Goal: Task Accomplishment & Management: Manage account settings

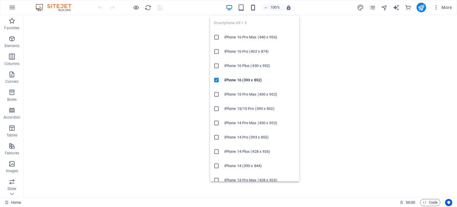
click at [251, 5] on icon "button" at bounding box center [253, 7] width 7 height 7
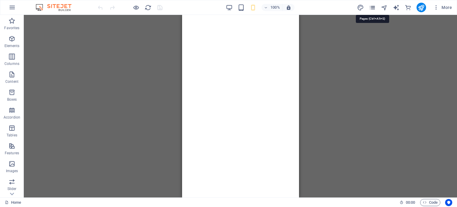
click at [369, 6] on icon "pages" at bounding box center [372, 7] width 7 height 7
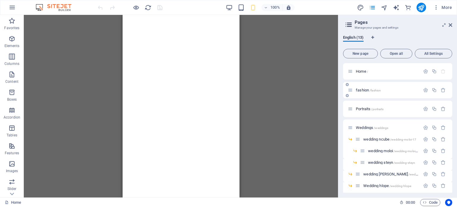
click at [365, 85] on div "fashion /fashion" at bounding box center [397, 90] width 109 height 16
click at [363, 90] on span "fashion /fashion" at bounding box center [368, 90] width 25 height 4
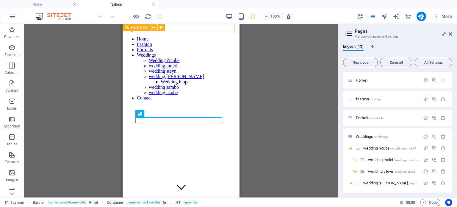
click at [156, 27] on button at bounding box center [153, 27] width 7 height 7
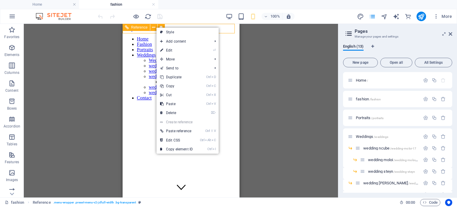
click at [139, 27] on span "Reference" at bounding box center [139, 28] width 16 height 4
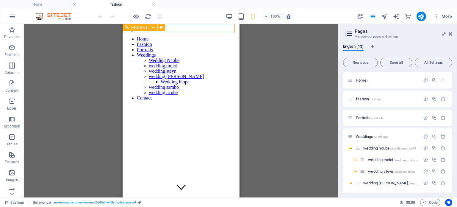
click at [139, 27] on span "Reference" at bounding box center [139, 28] width 16 height 4
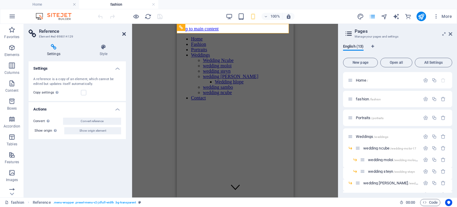
click at [124, 34] on icon at bounding box center [124, 34] width 4 height 5
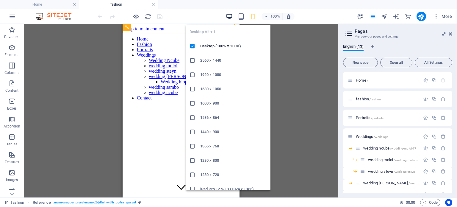
click at [228, 15] on icon "button" at bounding box center [229, 16] width 7 height 7
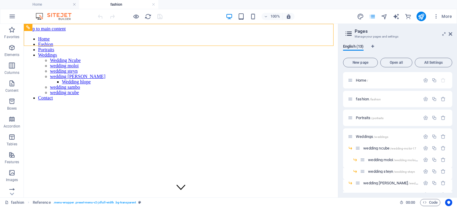
click at [57, 9] on div "100% More" at bounding box center [228, 16] width 456 height 14
click at [57, 6] on h4 "Home" at bounding box center [39, 4] width 79 height 7
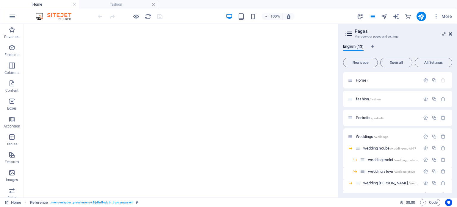
click at [450, 34] on icon at bounding box center [450, 34] width 4 height 5
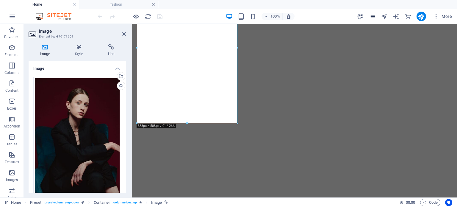
click at [372, 16] on icon "pages" at bounding box center [372, 16] width 7 height 7
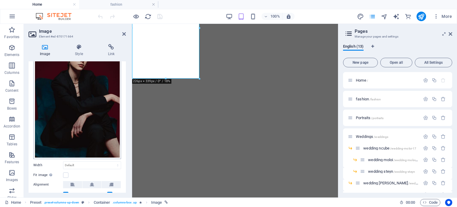
scroll to position [90, 0]
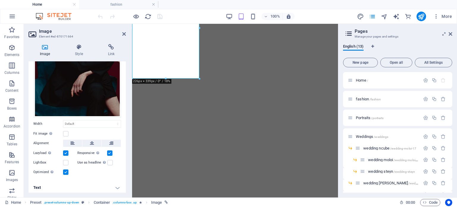
click at [116, 188] on h4 "Text" at bounding box center [77, 187] width 97 height 14
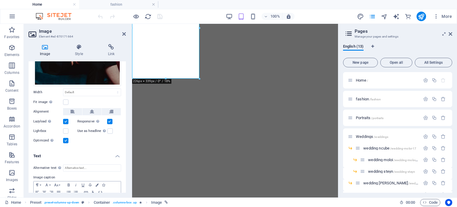
scroll to position [145, 0]
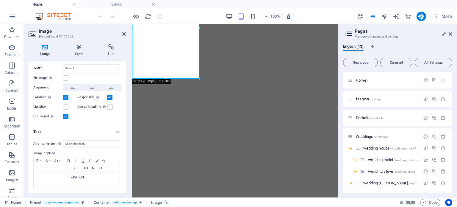
click at [117, 131] on h4 "Text" at bounding box center [77, 130] width 97 height 11
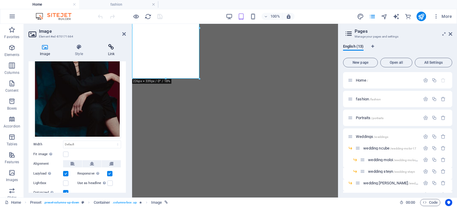
scroll to position [60, 0]
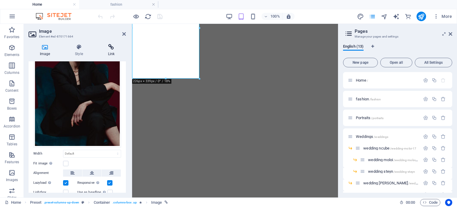
click at [115, 48] on icon at bounding box center [111, 47] width 29 height 6
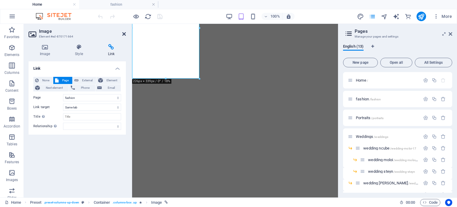
click at [124, 32] on icon at bounding box center [124, 34] width 4 height 5
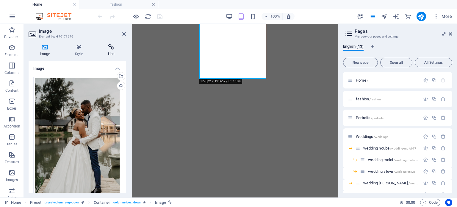
click at [114, 50] on h4 "Link" at bounding box center [111, 50] width 29 height 12
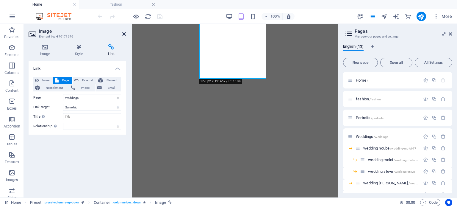
click at [123, 34] on icon at bounding box center [124, 34] width 4 height 5
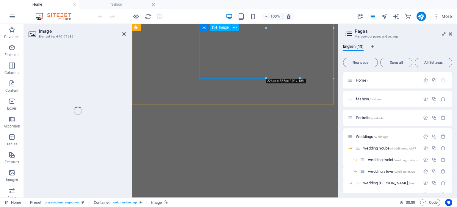
select select "2"
select select
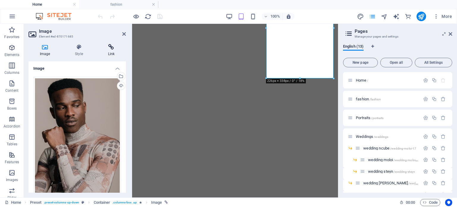
click at [113, 48] on icon at bounding box center [111, 47] width 29 height 6
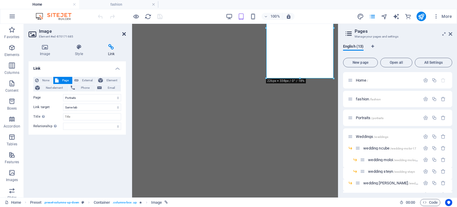
click at [125, 32] on icon at bounding box center [124, 34] width 4 height 5
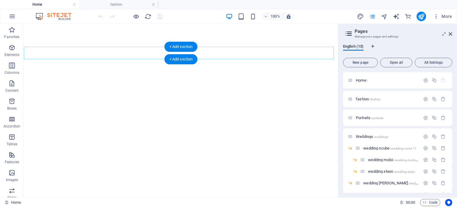
click at [178, 51] on div "+ Add section" at bounding box center [180, 47] width 33 height 10
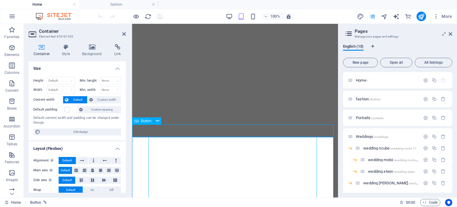
select select "5"
select select
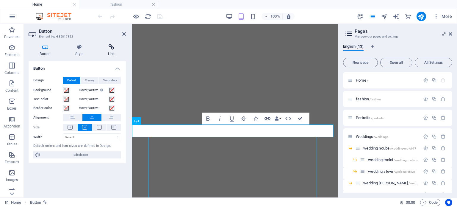
click at [112, 47] on icon at bounding box center [111, 47] width 29 height 6
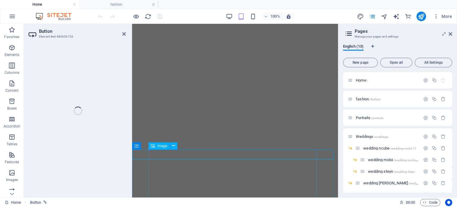
select select "6"
select select
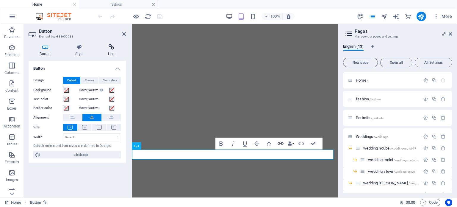
click at [111, 47] on icon at bounding box center [111, 47] width 29 height 6
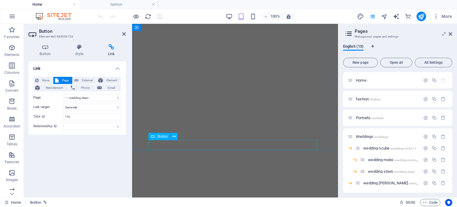
select select "4"
select select
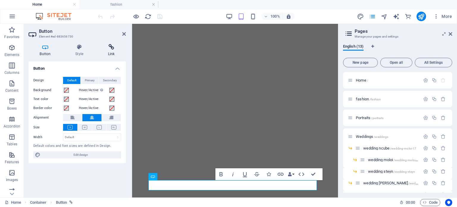
click at [114, 50] on icon at bounding box center [111, 47] width 29 height 6
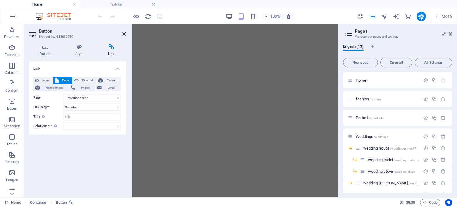
click at [124, 32] on icon at bounding box center [124, 34] width 4 height 5
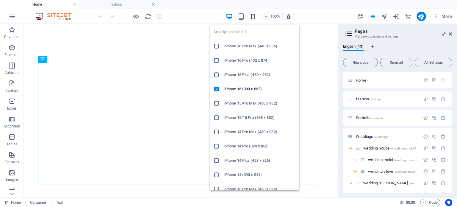
click at [253, 17] on icon "button" at bounding box center [253, 16] width 7 height 7
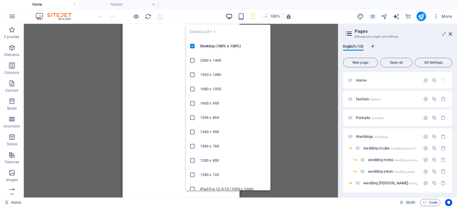
click at [229, 18] on icon "button" at bounding box center [229, 16] width 7 height 7
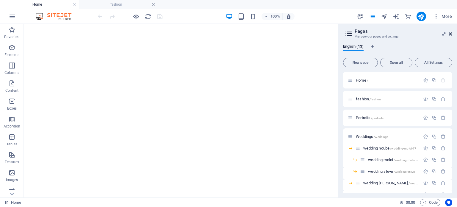
click at [452, 34] on icon at bounding box center [450, 34] width 4 height 5
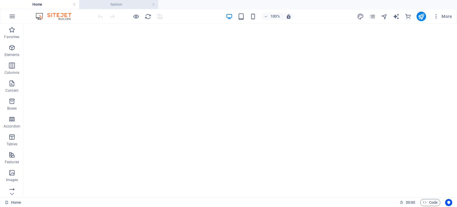
click at [132, 4] on h4 "fashion" at bounding box center [118, 4] width 79 height 7
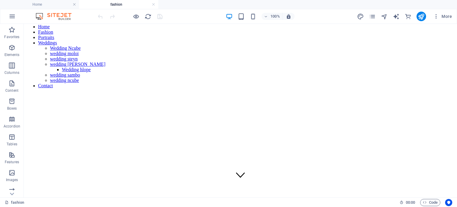
scroll to position [10, 0]
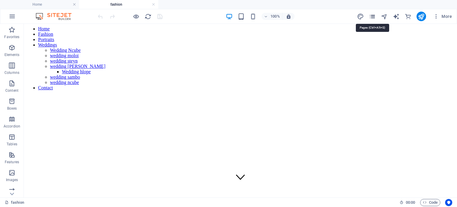
click at [370, 16] on icon "pages" at bounding box center [372, 16] width 7 height 7
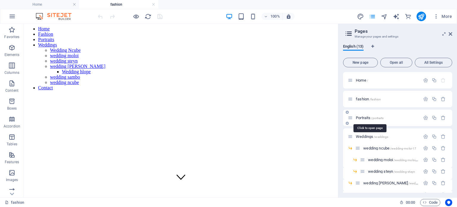
click at [372, 117] on span "/portraits" at bounding box center [377, 117] width 12 height 3
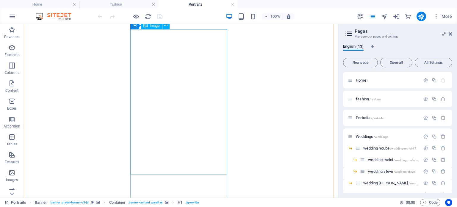
scroll to position [208, 0]
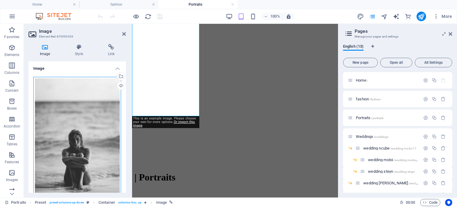
click at [103, 92] on div "Drag files here, click to choose files or select files from Files or our free s…" at bounding box center [77, 142] width 88 height 130
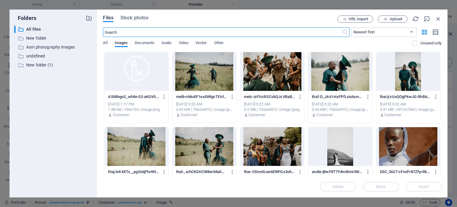
click at [210, 31] on input "text" at bounding box center [222, 32] width 239 height 10
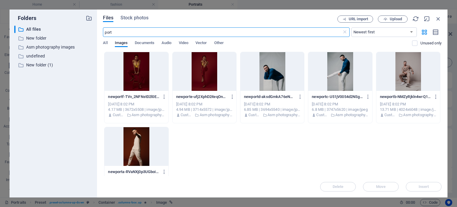
type input "port"
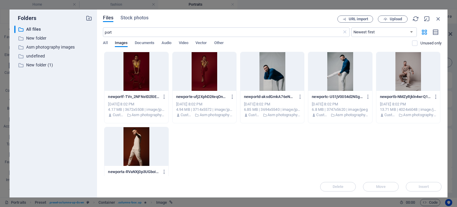
click at [141, 147] on div at bounding box center [136, 146] width 64 height 39
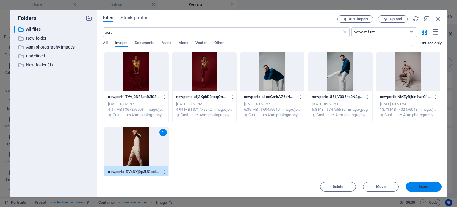
click at [429, 184] on button "Insert" at bounding box center [424, 187] width 36 height 10
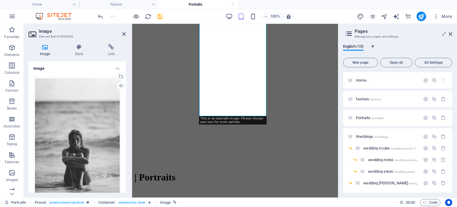
click at [88, 108] on div "Drag files here, click to choose files or select files from Files or our free s…" at bounding box center [77, 142] width 88 height 130
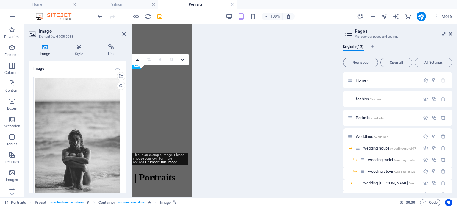
scroll to position [901, 0]
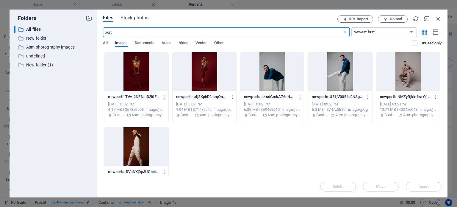
click at [194, 68] on div at bounding box center [204, 71] width 64 height 39
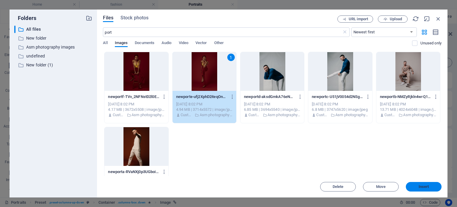
click at [415, 185] on span "Insert" at bounding box center [423, 187] width 31 height 4
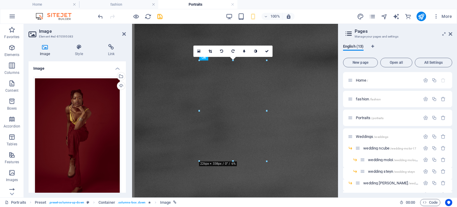
scroll to position [163, 0]
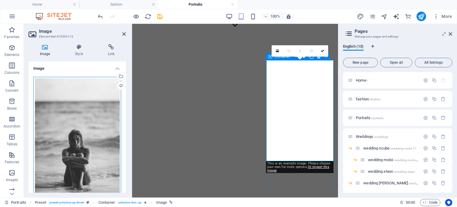
drag, startPoint x: 101, startPoint y: 120, endPoint x: 45, endPoint y: 63, distance: 80.1
click at [101, 120] on div "Drag files here, click to choose files or select files from Files or our free s…" at bounding box center [77, 142] width 88 height 130
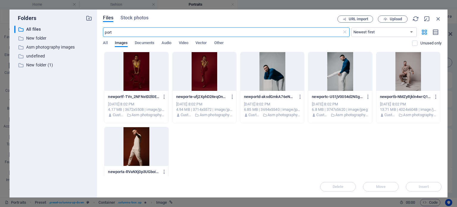
scroll to position [1653, 0]
type input "p"
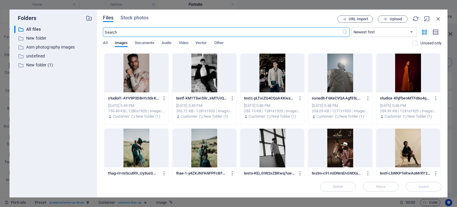
scroll to position [1991, 0]
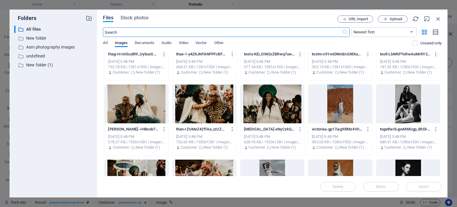
click at [348, 110] on div at bounding box center [340, 103] width 64 height 39
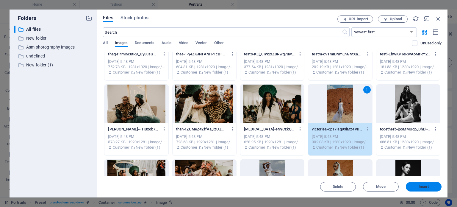
click at [418, 183] on button "Insert" at bounding box center [424, 187] width 36 height 10
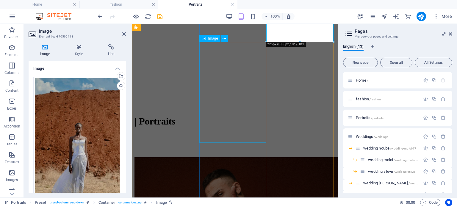
scroll to position [282, 0]
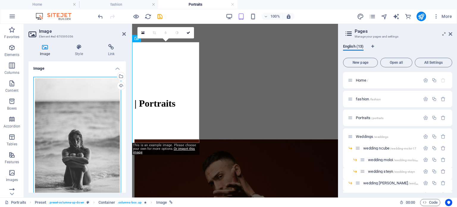
click at [104, 126] on div "Drag files here, click to choose files or select files from Files or our free s…" at bounding box center [77, 142] width 88 height 130
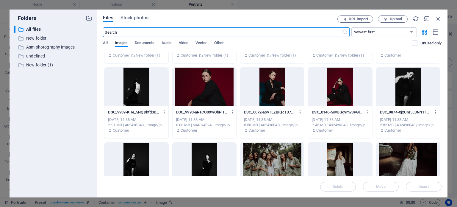
scroll to position [2170, 0]
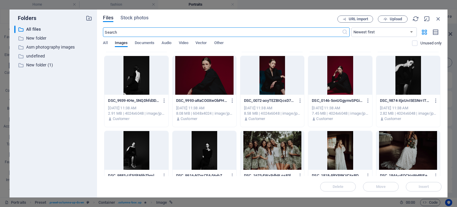
click at [334, 69] on div at bounding box center [340, 75] width 64 height 39
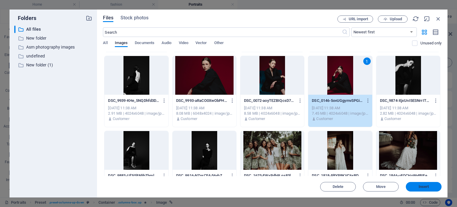
click at [417, 185] on span "Insert" at bounding box center [423, 187] width 31 height 4
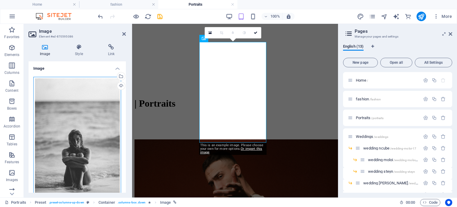
click at [93, 132] on div "Drag files here, click to choose files or select files from Files or our free s…" at bounding box center [77, 142] width 88 height 130
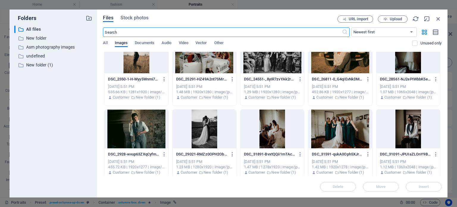
scroll to position [1095, 0]
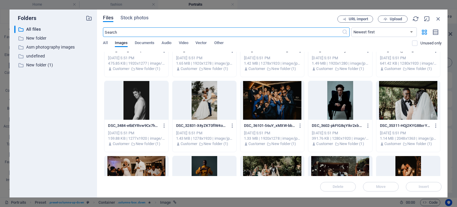
click at [144, 108] on div at bounding box center [136, 100] width 64 height 39
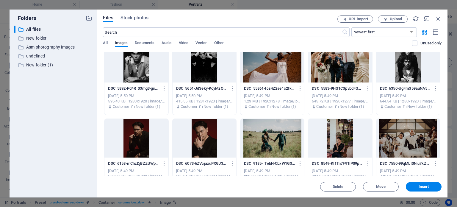
scroll to position [1512, 0]
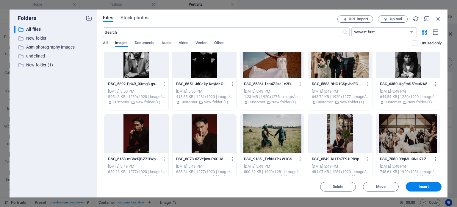
click at [211, 133] on div at bounding box center [204, 133] width 64 height 39
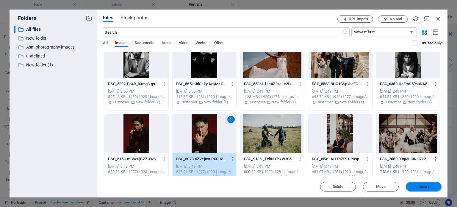
click at [426, 185] on span "Insert" at bounding box center [423, 187] width 10 height 4
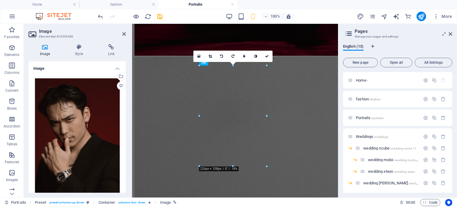
scroll to position [259, 0]
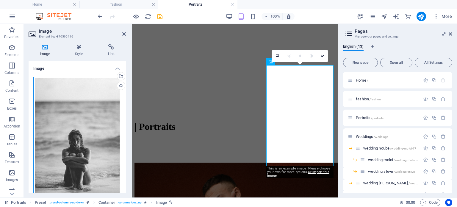
click at [111, 139] on div "Drag files here, click to choose files or select files from Files or our free s…" at bounding box center [77, 142] width 88 height 130
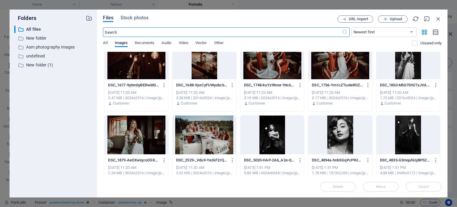
scroll to position [2537, 0]
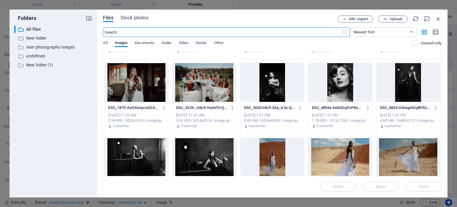
click at [406, 86] on div at bounding box center [408, 82] width 64 height 39
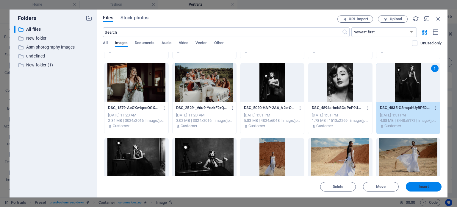
click at [426, 183] on button "Insert" at bounding box center [424, 187] width 36 height 10
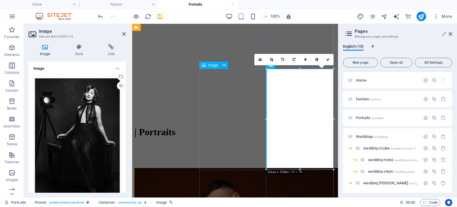
scroll to position [372, 0]
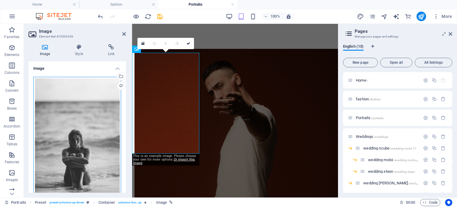
click at [101, 128] on div "Drag files here, click to choose files or select files from Files or our free s…" at bounding box center [77, 142] width 88 height 130
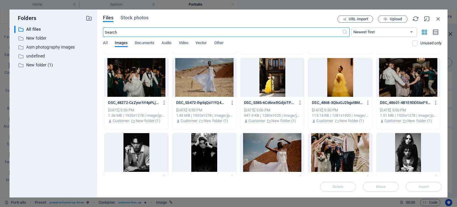
scroll to position [1400, 0]
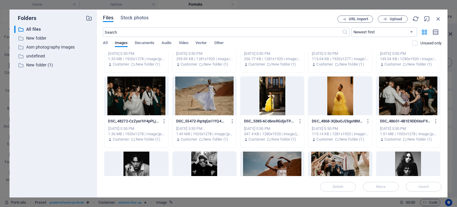
click at [210, 161] on div at bounding box center [204, 170] width 64 height 39
drag, startPoint x: 415, startPoint y: 186, endPoint x: 189, endPoint y: 131, distance: 233.0
click at [415, 186] on span "Insert" at bounding box center [423, 187] width 31 height 4
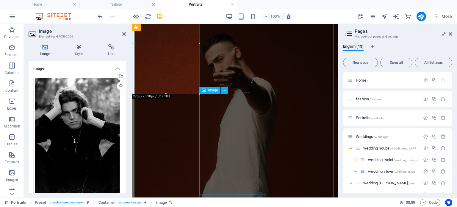
scroll to position [432, 0]
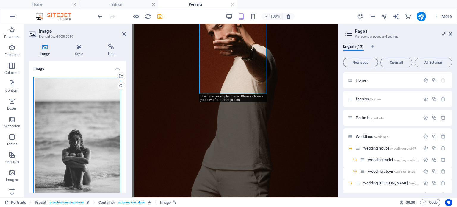
click at [112, 125] on div "Drag files here, click to choose files or select files from Files or our free s…" at bounding box center [77, 142] width 88 height 130
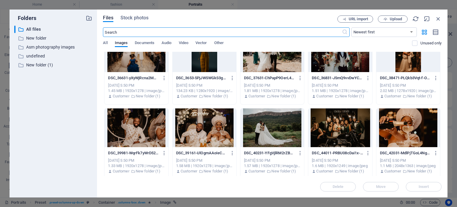
scroll to position [1129, 0]
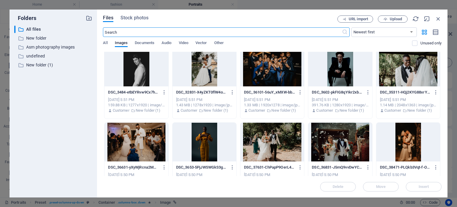
click at [201, 131] on div at bounding box center [204, 142] width 64 height 39
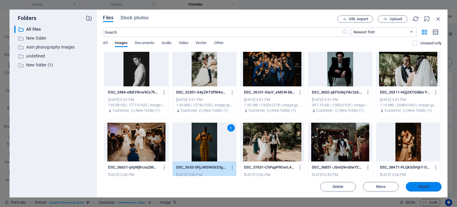
click at [424, 185] on span "Insert" at bounding box center [423, 187] width 10 height 4
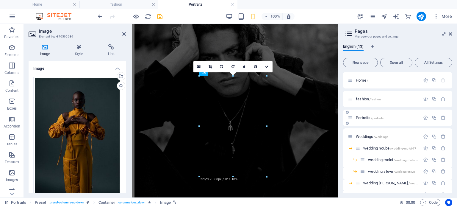
scroll to position [349, 0]
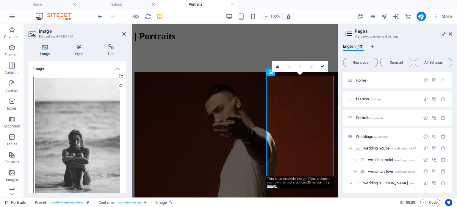
click at [81, 137] on div "Drag files here, click to choose files or select files from Files or our free s…" at bounding box center [77, 142] width 88 height 130
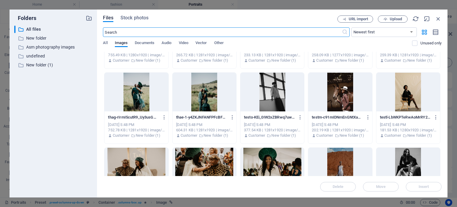
scroll to position [1750, 0]
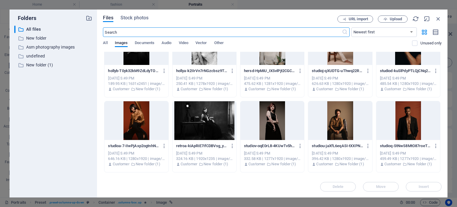
click at [131, 133] on div at bounding box center [136, 120] width 64 height 39
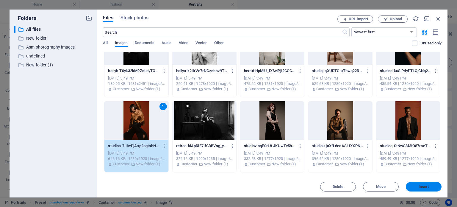
click at [423, 188] on span "Insert" at bounding box center [423, 187] width 10 height 4
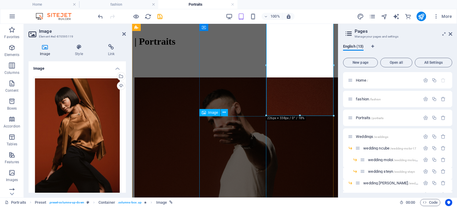
scroll to position [463, 0]
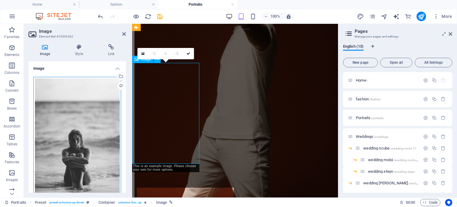
click at [100, 145] on div "Drag files here, click to choose files or select files from Files or our free s…" at bounding box center [77, 142] width 88 height 130
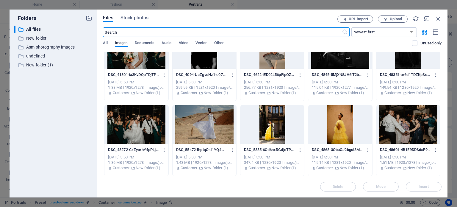
scroll to position [1363, 0]
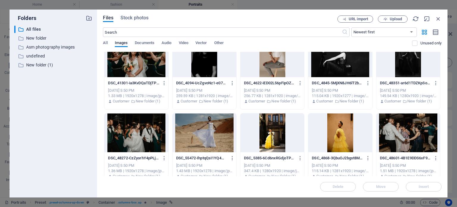
click at [276, 73] on div at bounding box center [272, 57] width 64 height 39
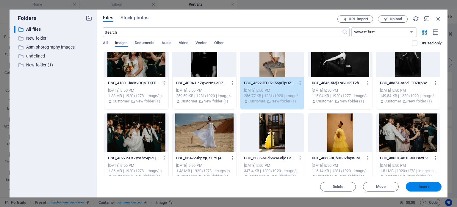
click at [426, 188] on span "Insert" at bounding box center [423, 187] width 10 height 4
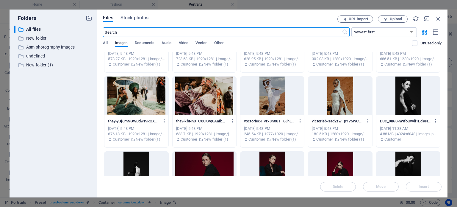
scroll to position [2077, 0]
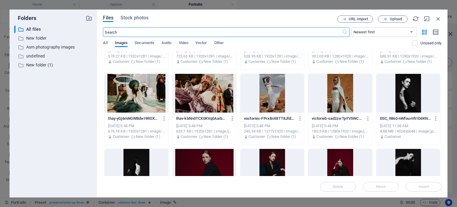
click at [353, 101] on div at bounding box center [340, 93] width 64 height 39
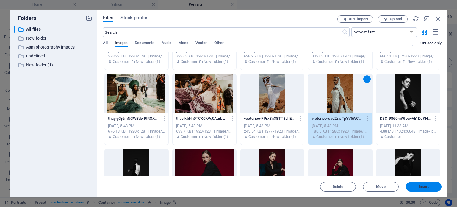
click at [421, 188] on span "Insert" at bounding box center [423, 187] width 10 height 4
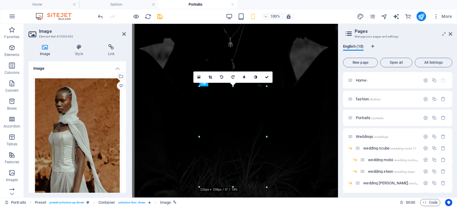
scroll to position [439, 0]
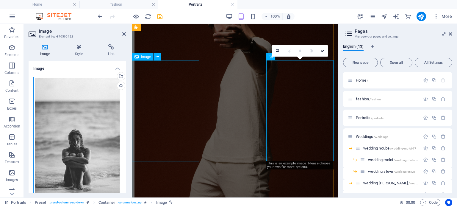
click at [81, 146] on div "Drag files here, click to choose files or select files from Files or our free s…" at bounding box center [77, 142] width 88 height 130
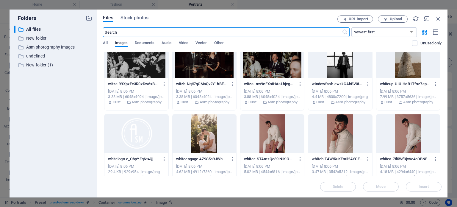
scroll to position [3445, 0]
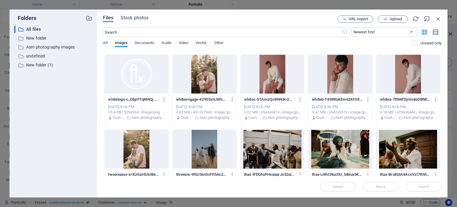
click at [357, 92] on div at bounding box center [340, 74] width 64 height 39
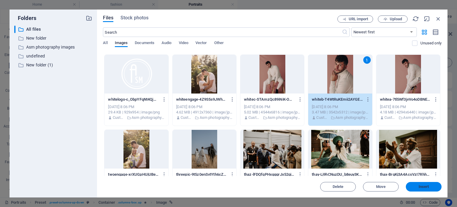
click at [429, 185] on span "Insert" at bounding box center [423, 187] width 31 height 4
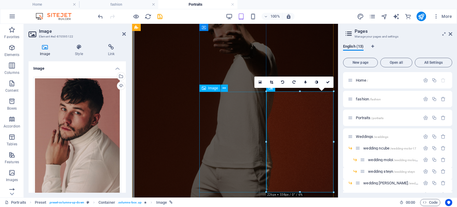
scroll to position [553, 0]
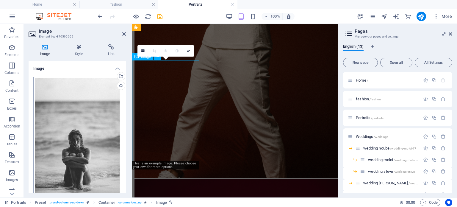
scroll to position [566, 0]
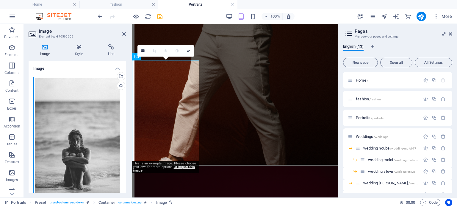
click at [106, 145] on div "Drag files here, click to choose files or select files from Files or our free s…" at bounding box center [77, 142] width 88 height 130
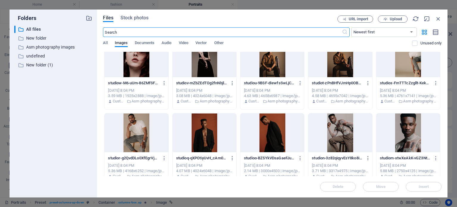
scroll to position [4288, 0]
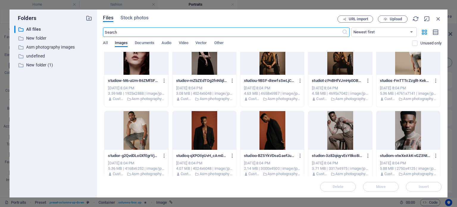
click at [209, 137] on div at bounding box center [204, 130] width 64 height 39
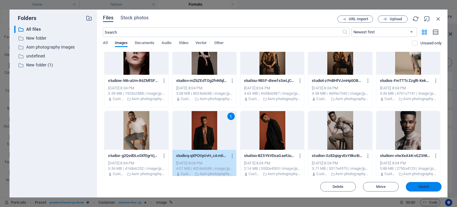
click at [421, 185] on span "Insert" at bounding box center [423, 187] width 10 height 4
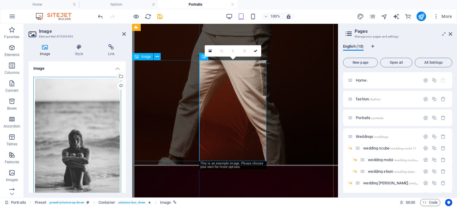
click at [108, 143] on div "Drag files here, click to choose files or select files from Files or our free s…" at bounding box center [77, 142] width 88 height 130
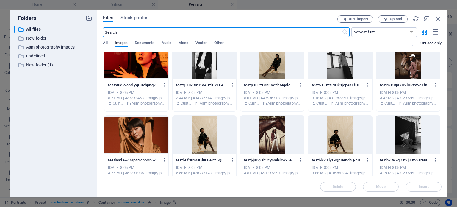
scroll to position [4117, 0]
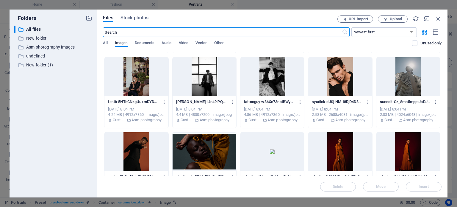
click at [346, 82] on div at bounding box center [340, 76] width 64 height 39
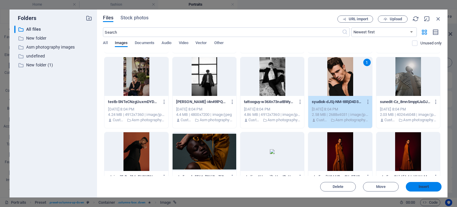
click at [420, 187] on span "Insert" at bounding box center [423, 187] width 10 height 4
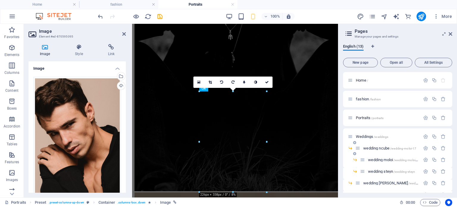
scroll to position [535, 0]
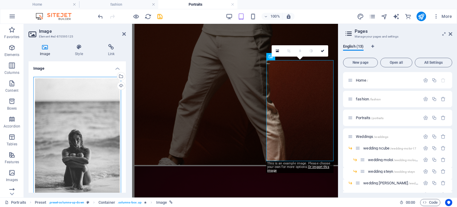
click at [112, 157] on div "Drag files here, click to choose files or select files from Files or our free s…" at bounding box center [77, 142] width 88 height 130
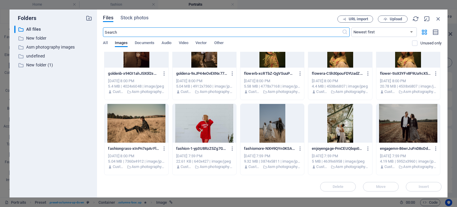
scroll to position [6358, 0]
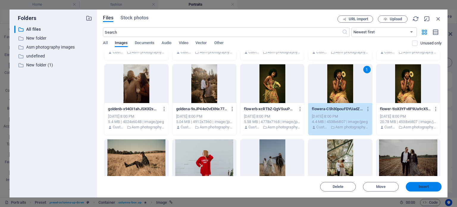
drag, startPoint x: 426, startPoint y: 189, endPoint x: 428, endPoint y: 185, distance: 4.7
click at [426, 188] on button "Insert" at bounding box center [424, 187] width 36 height 10
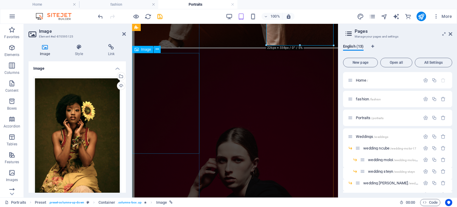
scroll to position [594, 0]
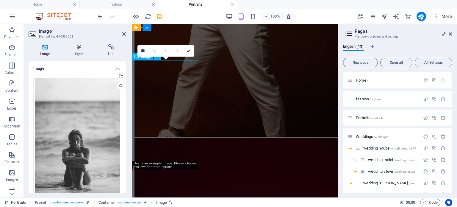
scroll to position [573, 0]
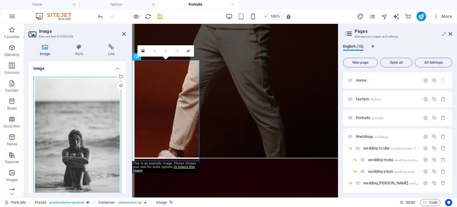
click at [83, 123] on div "Drag files here, click to choose files or select files from Files or our free s…" at bounding box center [77, 142] width 88 height 130
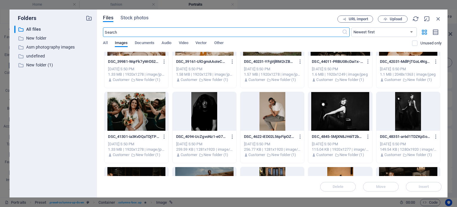
scroll to position [1309, 0]
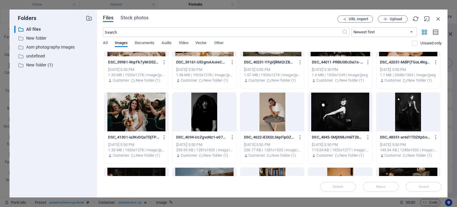
click at [193, 98] on div at bounding box center [204, 111] width 64 height 39
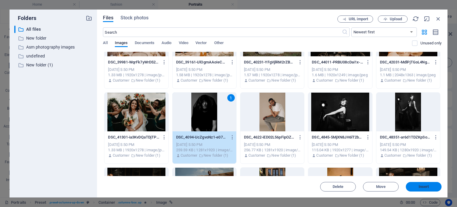
drag, startPoint x: 128, startPoint y: 114, endPoint x: 435, endPoint y: 186, distance: 314.7
click at [435, 186] on span "Insert" at bounding box center [423, 187] width 31 height 4
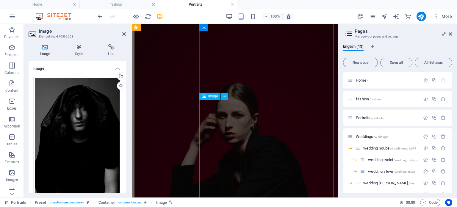
scroll to position [732, 0]
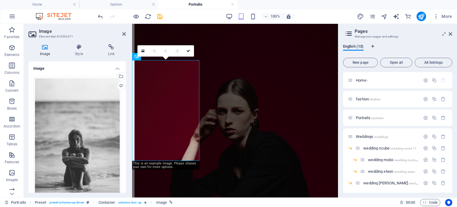
scroll to position [674, 0]
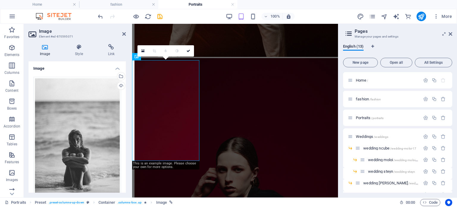
click at [94, 114] on div "Drag files here, click to choose files or select files from Files or our free s…" at bounding box center [77, 142] width 88 height 130
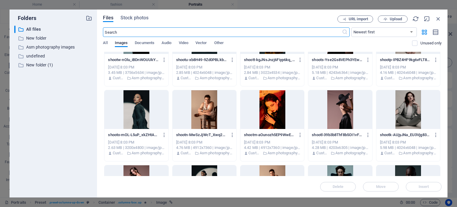
scroll to position [4818, 0]
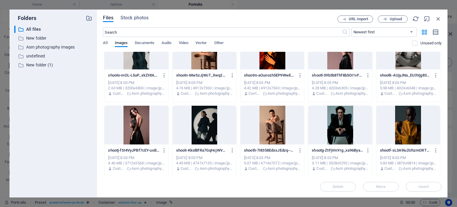
click at [410, 71] on div "shootk-AUjyJNa_EU3Vjg83M3YNqg.jpg shootk-AUjyJNa_EU3Vjg83M3YNqg.jpg" at bounding box center [408, 75] width 57 height 10
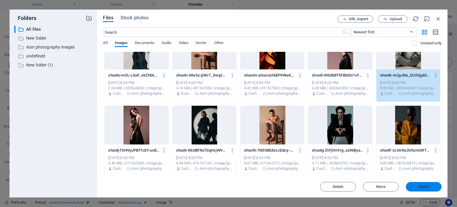
click at [431, 186] on span "Insert" at bounding box center [423, 187] width 31 height 4
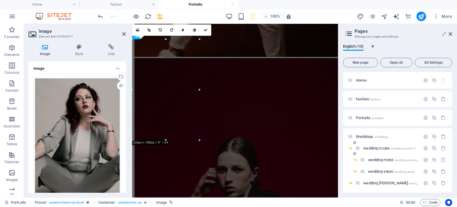
scroll to position [694, 0]
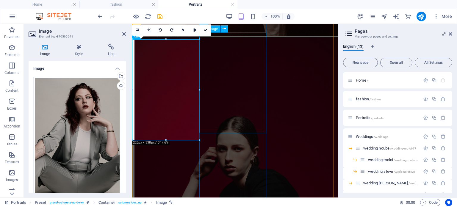
drag, startPoint x: 244, startPoint y: 116, endPoint x: 223, endPoint y: 121, distance: 21.4
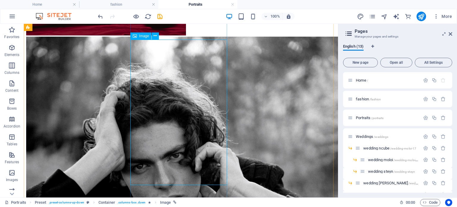
scroll to position [914, 0]
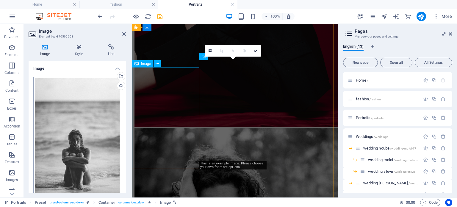
scroll to position [666, 0]
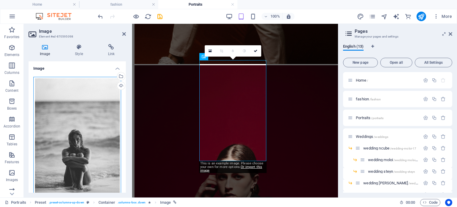
click at [86, 101] on div "Drag files here, click to choose files or select files from Files or our free s…" at bounding box center [77, 142] width 88 height 130
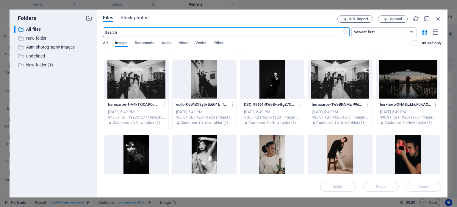
scroll to position [1730, 0]
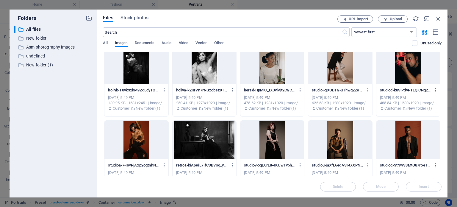
click at [408, 77] on div at bounding box center [408, 65] width 64 height 39
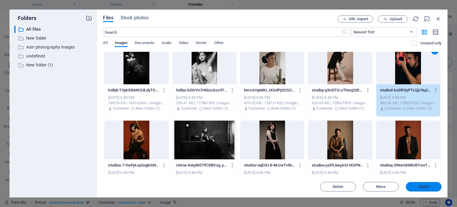
click at [432, 188] on span "Insert" at bounding box center [423, 187] width 31 height 4
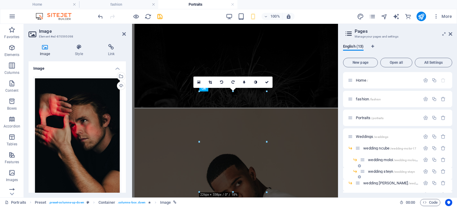
scroll to position [635, 0]
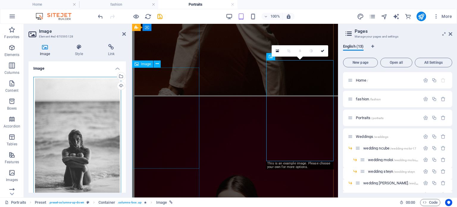
click at [103, 137] on div "Drag files here, click to choose files or select files from Files or our free s…" at bounding box center [77, 142] width 88 height 130
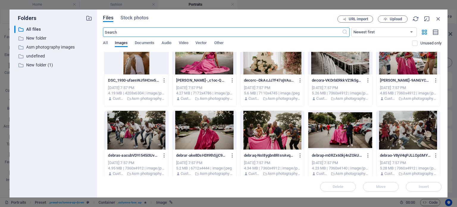
scroll to position [7182, 0]
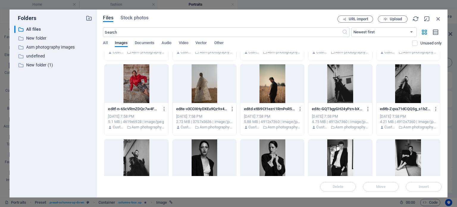
click at [280, 93] on div at bounding box center [272, 83] width 64 height 39
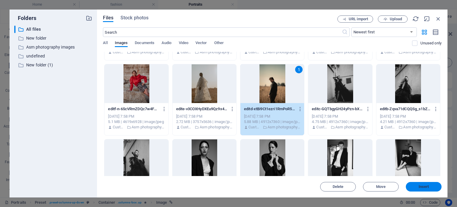
click at [418, 185] on span "Insert" at bounding box center [423, 187] width 10 height 4
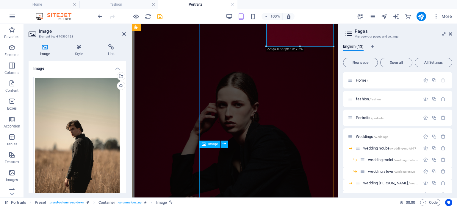
scroll to position [784, 0]
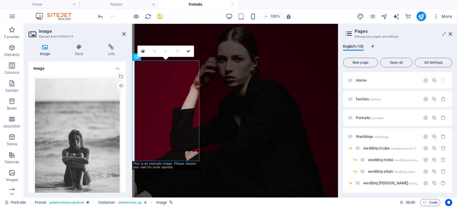
scroll to position [774, 0]
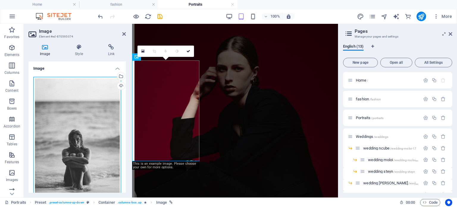
click at [104, 131] on div "Drag files here, click to choose files or select files from Files or our free s…" at bounding box center [77, 142] width 88 height 130
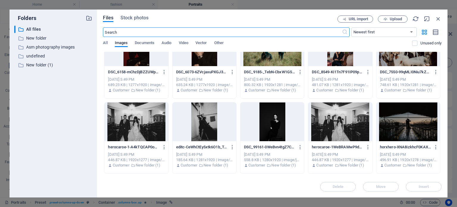
scroll to position [1608, 0]
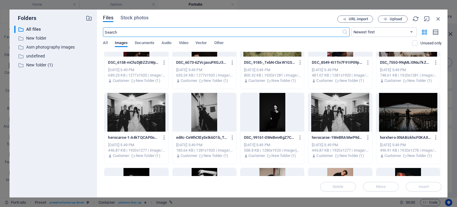
click at [269, 107] on div at bounding box center [272, 112] width 64 height 39
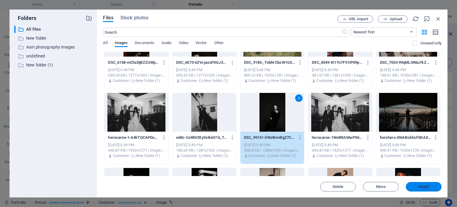
click at [424, 189] on button "Insert" at bounding box center [424, 187] width 36 height 10
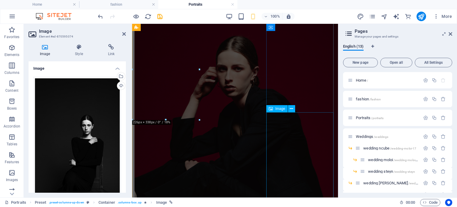
scroll to position [815, 0]
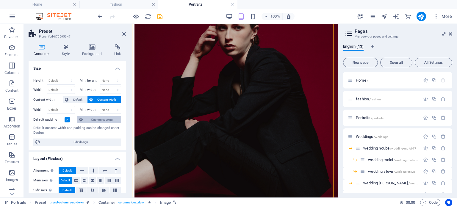
scroll to position [767, 0]
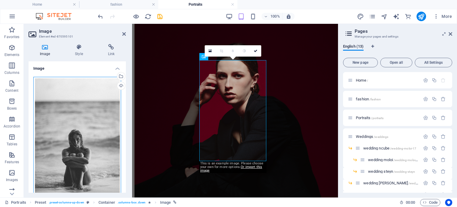
click at [97, 108] on div "Drag files here, click to choose files or select files from Files or our free s…" at bounding box center [77, 142] width 88 height 130
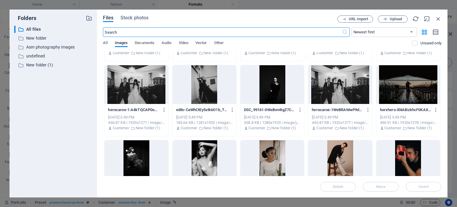
scroll to position [1487, 0]
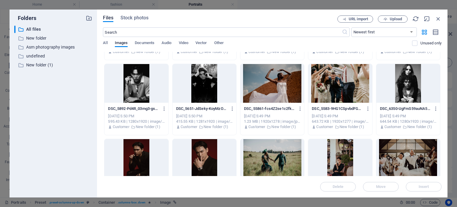
click at [152, 154] on div at bounding box center [136, 158] width 64 height 39
click at [413, 184] on button "Insert" at bounding box center [424, 187] width 36 height 10
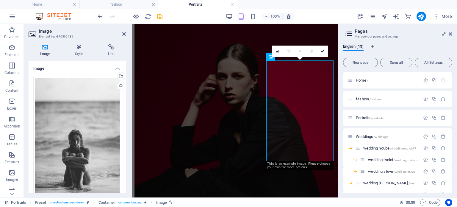
click at [106, 134] on div "Drag files here, click to choose files or select files from Files or our free s…" at bounding box center [77, 142] width 88 height 130
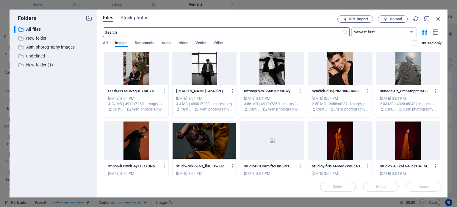
scroll to position [4336, 0]
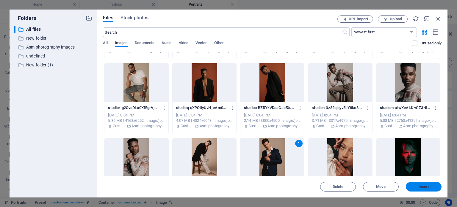
click at [423, 185] on span "Insert" at bounding box center [423, 187] width 10 height 4
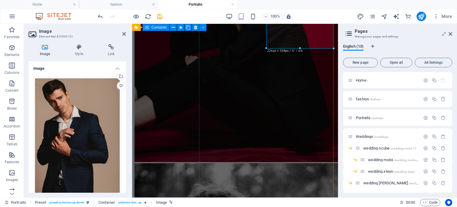
scroll to position [895, 0]
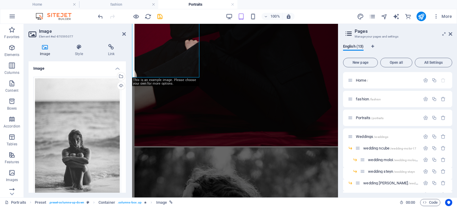
click at [114, 136] on div "Drag files here, click to choose files or select files from Files or our free s…" at bounding box center [77, 142] width 88 height 130
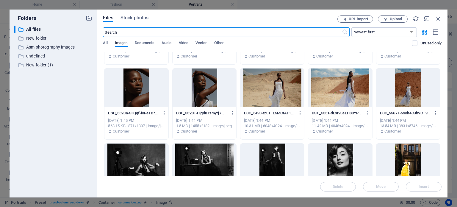
scroll to position [2808, 0]
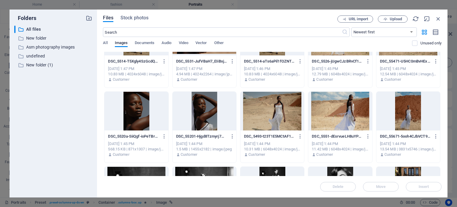
click at [217, 124] on div at bounding box center [204, 111] width 64 height 39
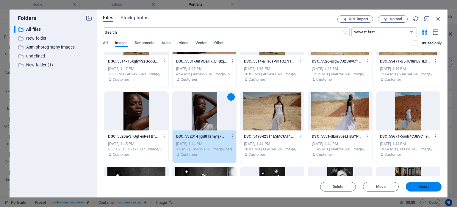
click at [418, 185] on span "Insert" at bounding box center [423, 187] width 10 height 4
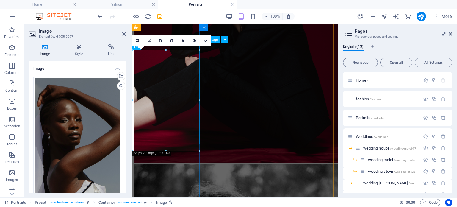
scroll to position [892, 0]
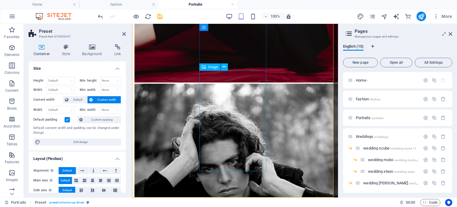
scroll to position [899, 0]
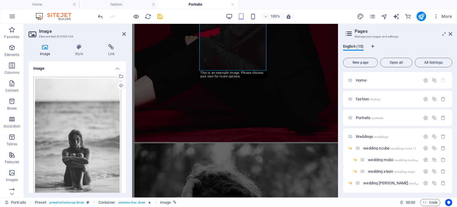
click at [81, 122] on div "Drag files here, click to choose files or select files from Files or our free s…" at bounding box center [77, 142] width 88 height 130
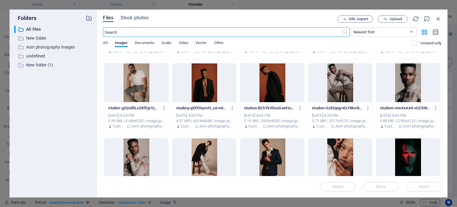
scroll to position [4395, 0]
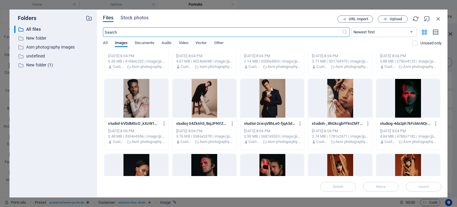
click at [341, 110] on div at bounding box center [340, 98] width 64 height 39
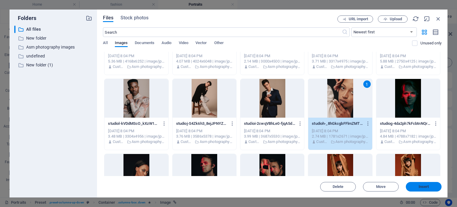
drag, startPoint x: 434, startPoint y: 187, endPoint x: 178, endPoint y: 154, distance: 258.1
click at [434, 187] on span "Insert" at bounding box center [423, 187] width 31 height 4
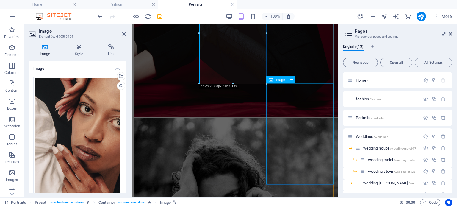
scroll to position [917, 0]
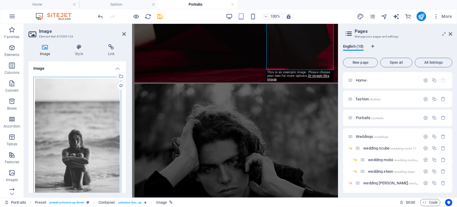
click at [62, 134] on div "Drag files here, click to choose files or select files from Files or our free s…" at bounding box center [77, 142] width 88 height 130
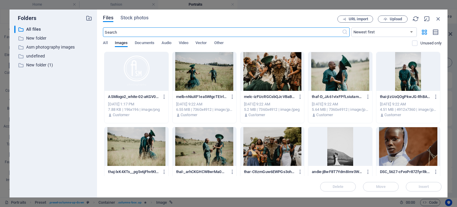
scroll to position [2161, 0]
click at [222, 31] on input "text" at bounding box center [222, 32] width 239 height 10
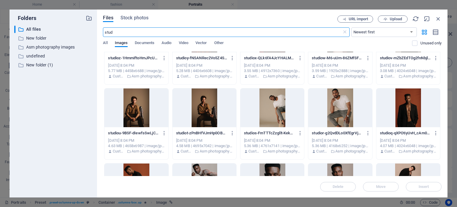
scroll to position [218, 0]
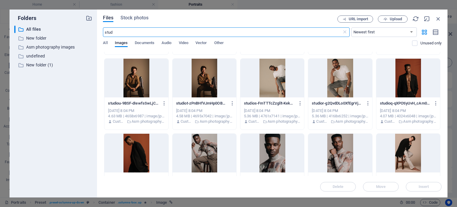
type input "stud"
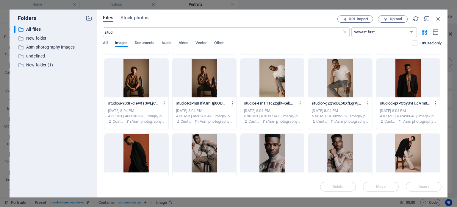
click at [274, 90] on div at bounding box center [272, 78] width 64 height 39
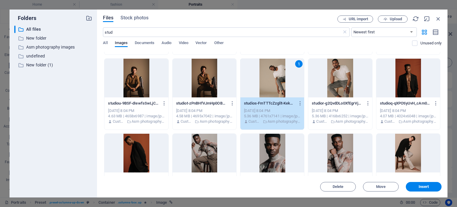
click at [431, 189] on button "Insert" at bounding box center [424, 187] width 36 height 10
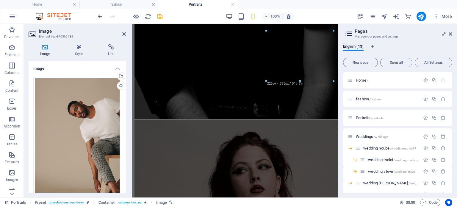
scroll to position [947, 0]
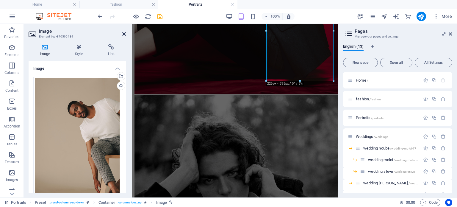
click at [124, 34] on icon at bounding box center [124, 34] width 4 height 5
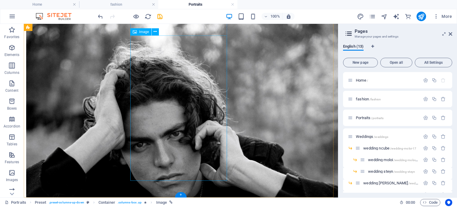
scroll to position [1353, 0]
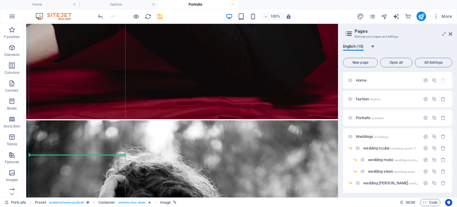
scroll to position [1219, 0]
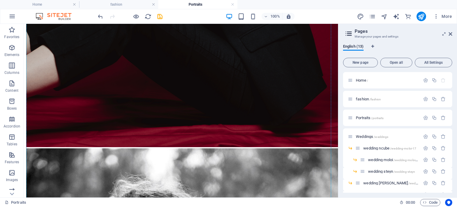
drag, startPoint x: 139, startPoint y: 182, endPoint x: 83, endPoint y: 164, distance: 58.8
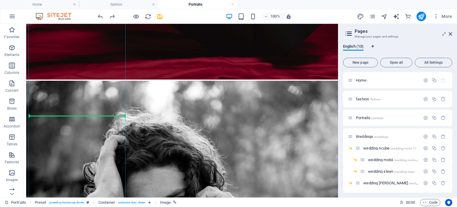
scroll to position [1268, 0]
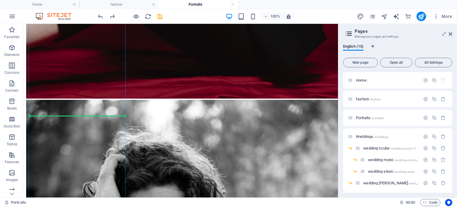
drag, startPoint x: 154, startPoint y: 37, endPoint x: 176, endPoint y: 157, distance: 121.9
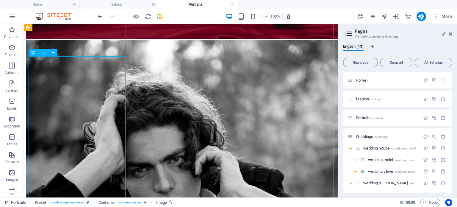
drag, startPoint x: 127, startPoint y: 168, endPoint x: 103, endPoint y: 145, distance: 33.0
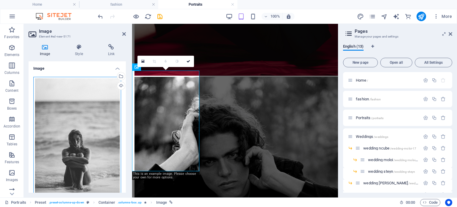
click at [84, 90] on div "Drag files here, click to choose files or select files from Files or our free s…" at bounding box center [77, 142] width 88 height 130
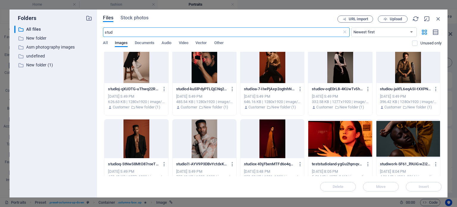
scroll to position [0, 0]
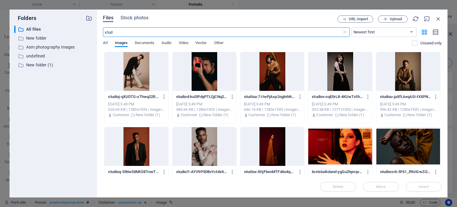
click at [409, 81] on div at bounding box center [408, 71] width 64 height 39
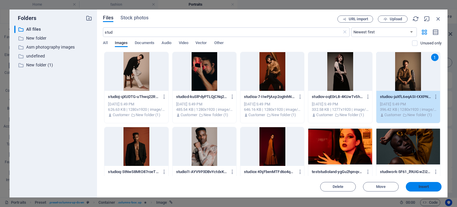
drag, startPoint x: 420, startPoint y: 186, endPoint x: 46, endPoint y: 123, distance: 379.0
click at [420, 186] on span "Insert" at bounding box center [423, 187] width 10 height 4
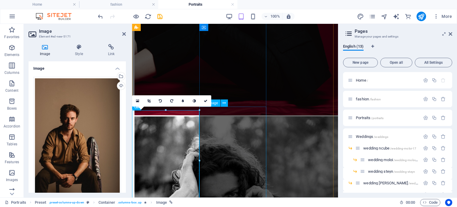
scroll to position [965, 0]
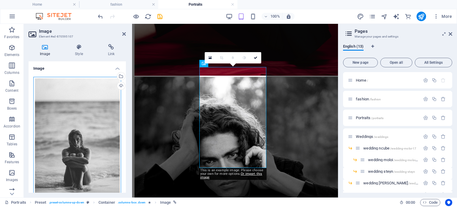
click at [90, 130] on div "Drag files here, click to choose files or select files from Files or our free s…" at bounding box center [77, 142] width 88 height 130
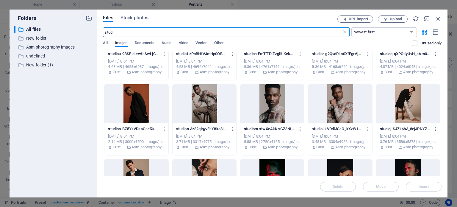
scroll to position [397, 0]
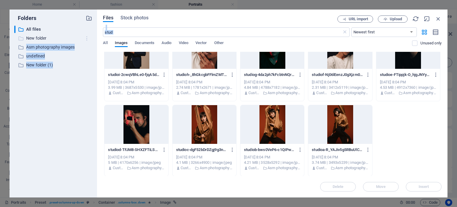
drag, startPoint x: 128, startPoint y: 39, endPoint x: 92, endPoint y: 35, distance: 36.2
click at [90, 35] on div "Folders ​ All files All files ​ New folder New folder ​ Asm photography images …" at bounding box center [229, 104] width 438 height 188
click at [132, 34] on input "stud" at bounding box center [222, 32] width 239 height 10
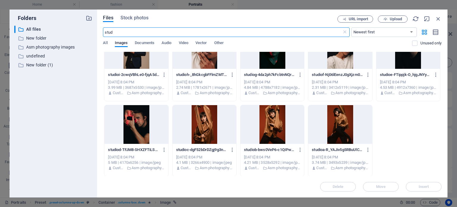
drag, startPoint x: 123, startPoint y: 33, endPoint x: 100, endPoint y: 33, distance: 22.6
click at [100, 33] on div "Files Stock photos URL import Upload stud ​ Newest first Oldest first Name (A-Z…" at bounding box center [272, 104] width 350 height 188
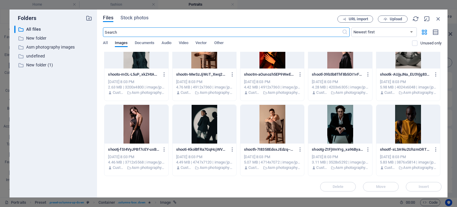
scroll to position [4670, 0]
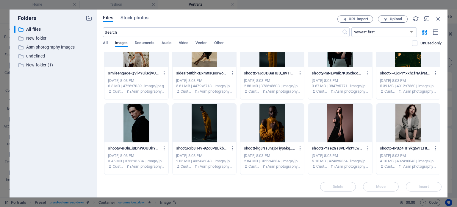
click at [349, 128] on div at bounding box center [340, 122] width 64 height 39
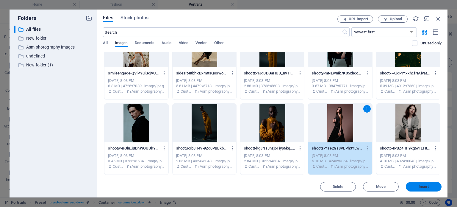
drag, startPoint x: 427, startPoint y: 187, endPoint x: 186, endPoint y: 105, distance: 254.5
click at [427, 187] on span "Insert" at bounding box center [423, 187] width 10 height 4
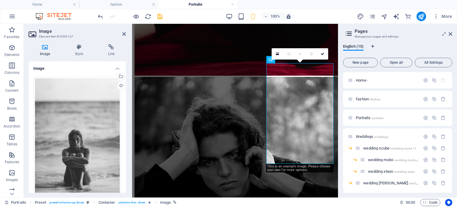
click at [90, 131] on div "Drag files here, click to choose files or select files from Files or our free s…" at bounding box center [77, 142] width 88 height 130
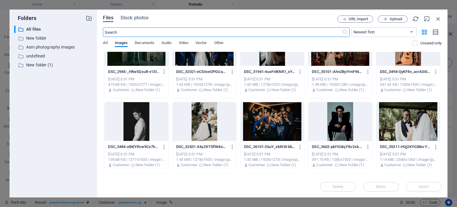
scroll to position [1073, 0]
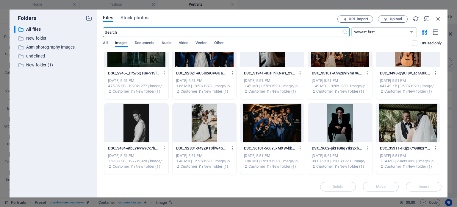
click at [139, 122] on div at bounding box center [136, 122] width 64 height 39
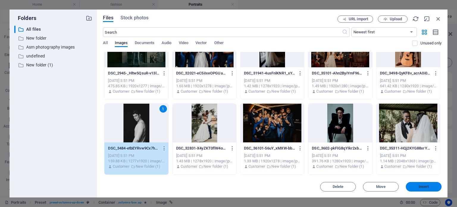
click at [427, 188] on span "Insert" at bounding box center [423, 187] width 10 height 4
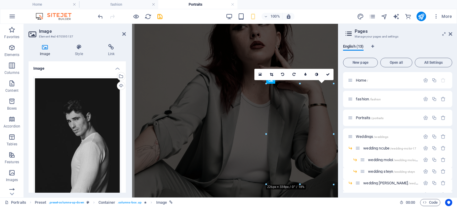
scroll to position [945, 0]
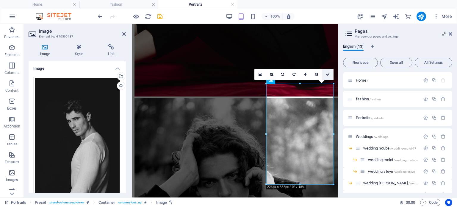
click at [327, 73] on icon at bounding box center [328, 75] width 4 height 4
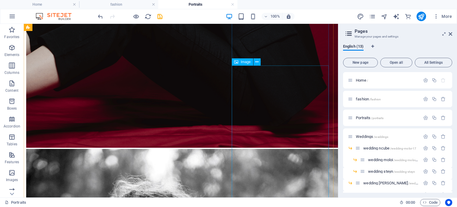
scroll to position [1360, 0]
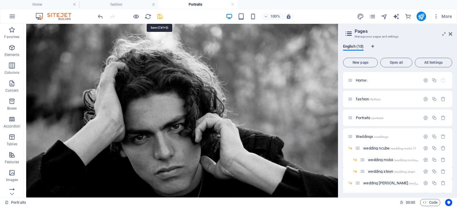
click at [159, 15] on icon "save" at bounding box center [159, 16] width 7 height 7
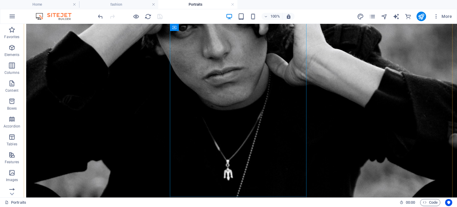
scroll to position [1895, 0]
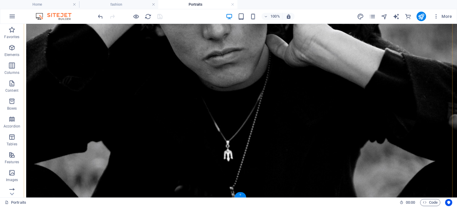
click at [240, 193] on div "+" at bounding box center [240, 194] width 12 height 5
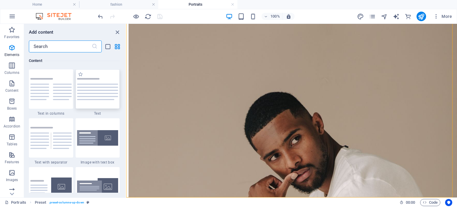
scroll to position [1435, 0]
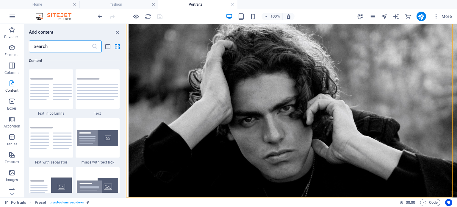
click at [68, 48] on input "text" at bounding box center [60, 46] width 63 height 12
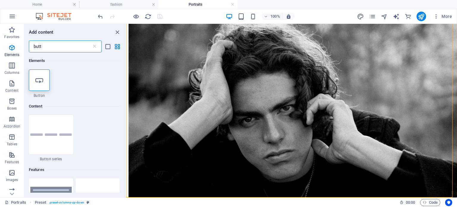
scroll to position [0, 0]
type input "butt"
click at [45, 83] on div at bounding box center [39, 79] width 21 height 21
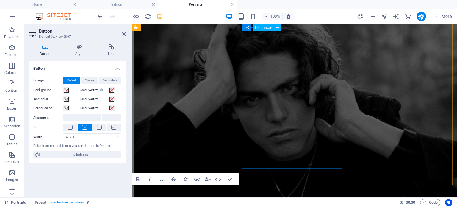
scroll to position [1420, 0]
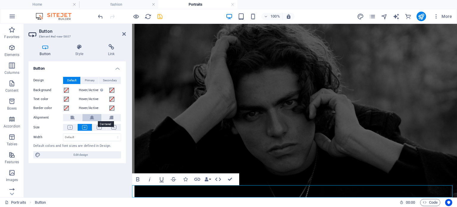
click at [95, 117] on button at bounding box center [91, 117] width 19 height 7
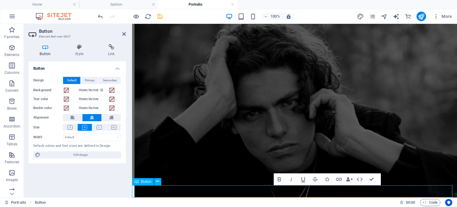
click at [109, 44] on div "Button Style Link Button Design Default Primary Secondary Background Hover/Acti…" at bounding box center [77, 118] width 107 height 158
click at [112, 46] on icon at bounding box center [111, 47] width 29 height 6
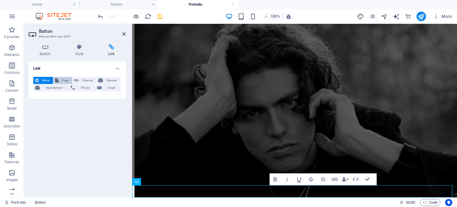
click at [66, 79] on span "Page" at bounding box center [65, 80] width 10 height 7
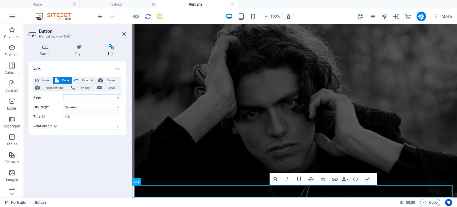
click at [68, 98] on select "Home fashion Portraits Weddings -- wedding ncube ---- wedding moloi ---- weddin…" at bounding box center [92, 97] width 58 height 7
select select "0"
click at [63, 94] on select "Home fashion Portraits Weddings -- wedding ncube ---- wedding moloi ---- weddin…" at bounding box center [92, 97] width 58 height 7
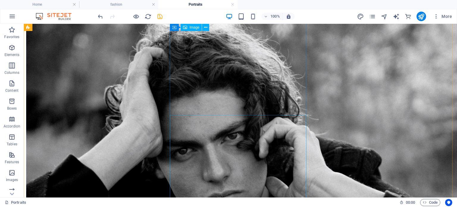
scroll to position [1729, 0]
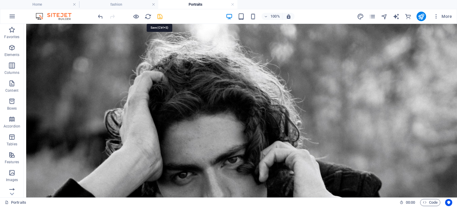
click at [157, 19] on icon "save" at bounding box center [159, 16] width 7 height 7
click at [120, 2] on h4 "fashion" at bounding box center [118, 4] width 79 height 7
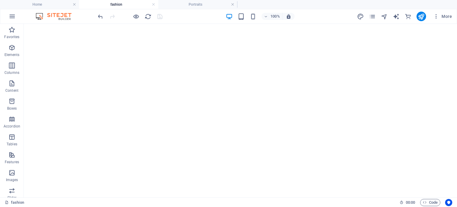
scroll to position [1370, 0]
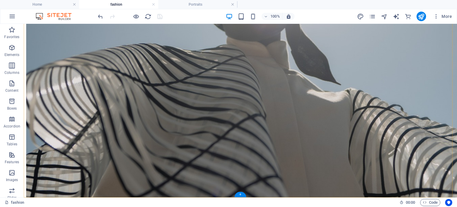
click at [241, 195] on div "+" at bounding box center [240, 194] width 12 height 5
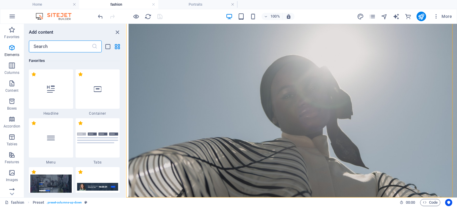
scroll to position [1187, 0]
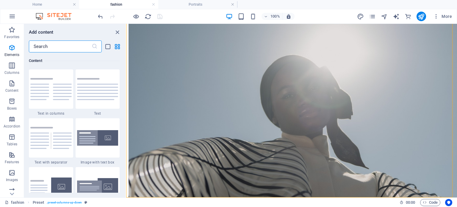
click at [70, 48] on input "text" at bounding box center [60, 46] width 63 height 12
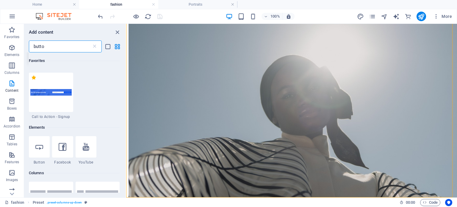
type input "button"
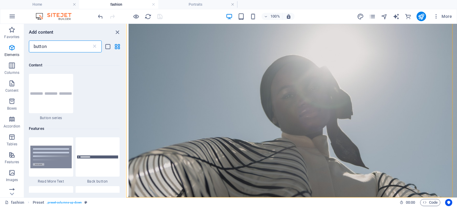
scroll to position [34, 0]
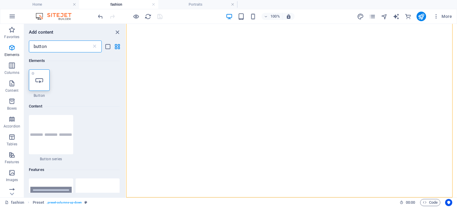
type input "button"
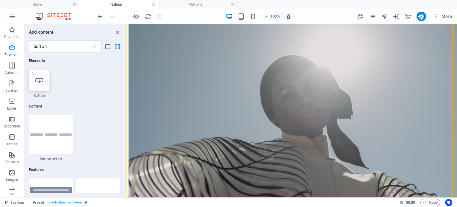
click at [40, 81] on icon at bounding box center [39, 80] width 8 height 8
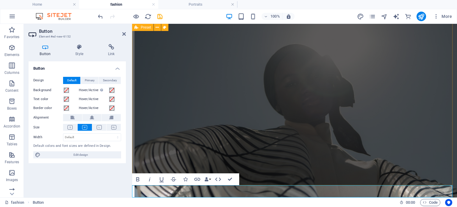
scroll to position [1058, 0]
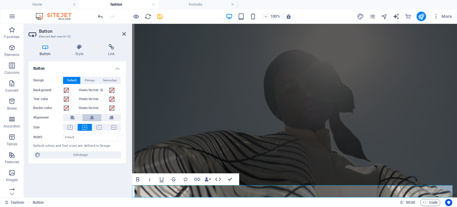
click at [93, 116] on icon at bounding box center [92, 117] width 4 height 7
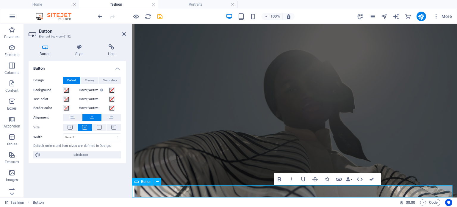
drag, startPoint x: 306, startPoint y: 191, endPoint x: 290, endPoint y: 192, distance: 16.7
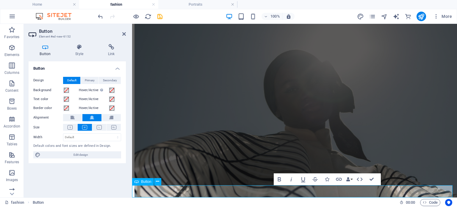
click at [105, 42] on div "Button Style Link Button Design Default Primary Secondary Background Hover/Acti…" at bounding box center [77, 118] width 107 height 158
click at [111, 47] on icon at bounding box center [111, 47] width 29 height 6
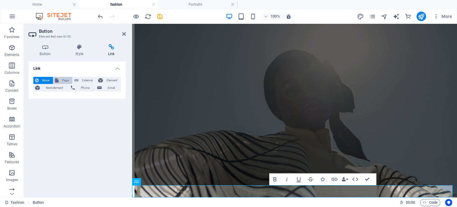
click at [61, 77] on span "Page" at bounding box center [65, 80] width 10 height 7
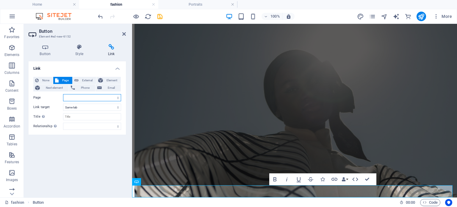
click at [78, 97] on select "Home fashion Portraits Weddings -- wedding ncube ---- wedding moloi ---- weddin…" at bounding box center [92, 97] width 58 height 7
select select "2"
click at [63, 94] on select "Home fashion Portraits Weddings -- wedding ncube ---- wedding moloi ---- weddin…" at bounding box center [92, 97] width 58 height 7
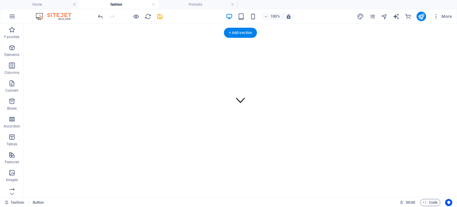
scroll to position [0, 0]
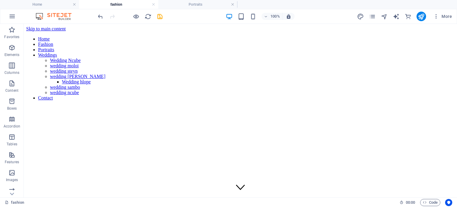
click at [154, 18] on div at bounding box center [130, 17] width 67 height 10
click at [158, 18] on icon "save" at bounding box center [159, 16] width 7 height 7
click at [203, 6] on h4 "Portraits" at bounding box center [197, 4] width 79 height 7
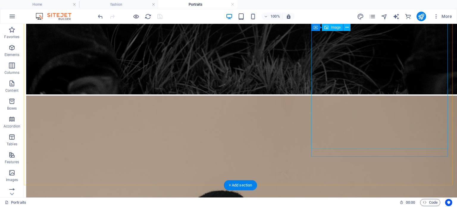
scroll to position [1908, 0]
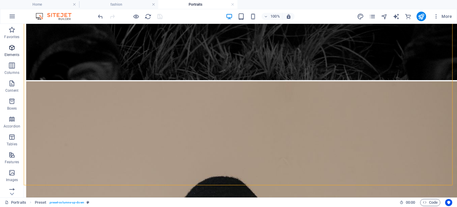
click at [12, 51] on span "Elements" at bounding box center [12, 51] width 24 height 14
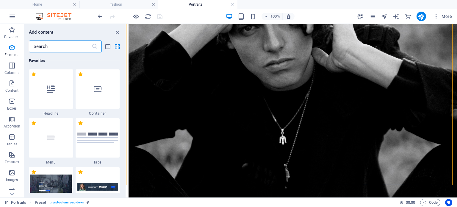
scroll to position [209, 0]
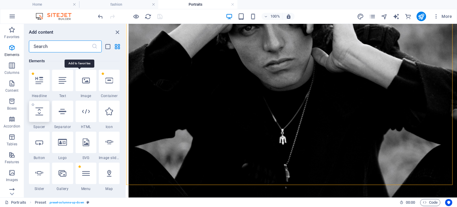
click at [44, 108] on div at bounding box center [39, 111] width 21 height 21
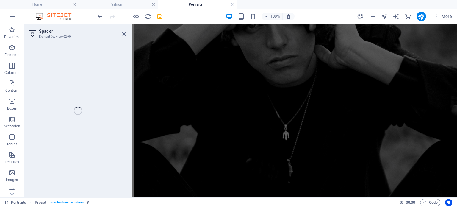
select select "px"
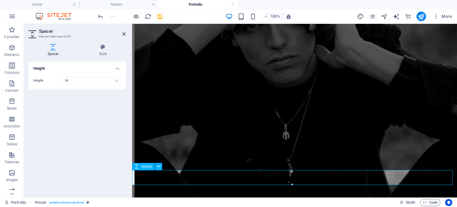
scroll to position [1436, 0]
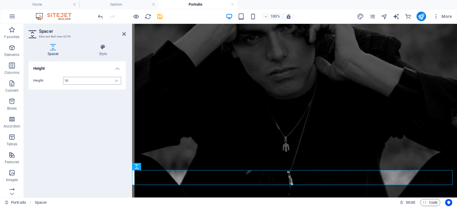
click at [70, 81] on input "50" at bounding box center [91, 80] width 57 height 7
type input "5"
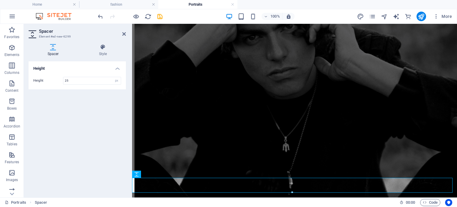
scroll to position [1428, 0]
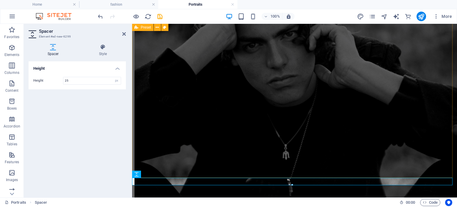
type input "25"
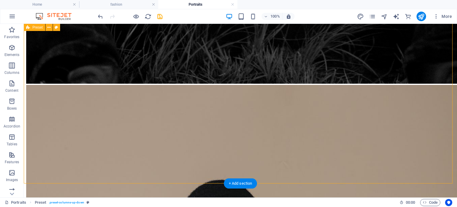
scroll to position [1915, 0]
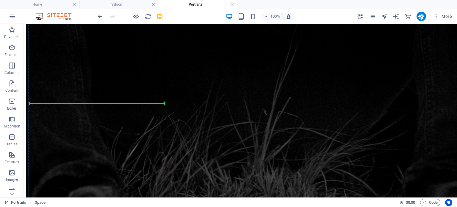
scroll to position [1756, 0]
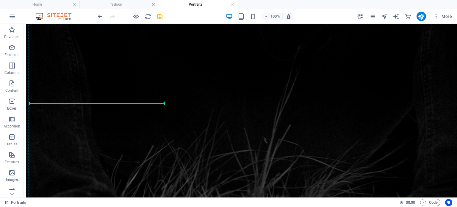
drag, startPoint x: 179, startPoint y: 183, endPoint x: 128, endPoint y: 105, distance: 93.6
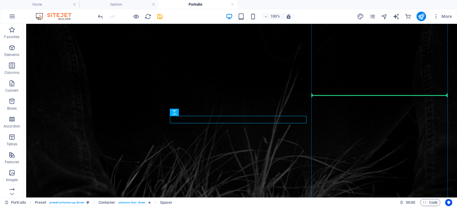
drag, startPoint x: 221, startPoint y: 120, endPoint x: 332, endPoint y: 96, distance: 114.1
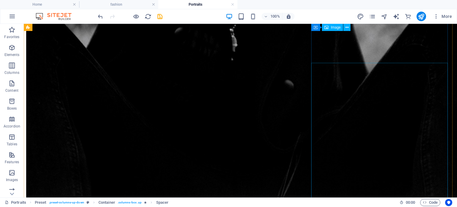
scroll to position [1578, 0]
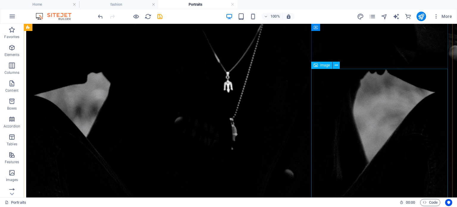
drag, startPoint x: 343, startPoint y: 104, endPoint x: 350, endPoint y: 70, distance: 34.5
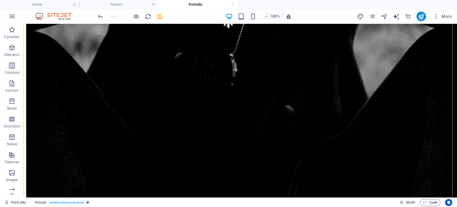
scroll to position [1570, 0]
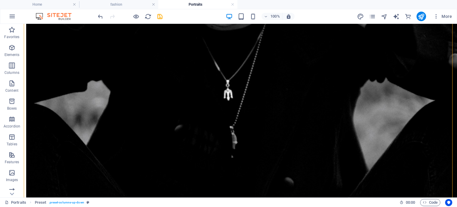
drag, startPoint x: 362, startPoint y: 131, endPoint x: 217, endPoint y: 92, distance: 149.5
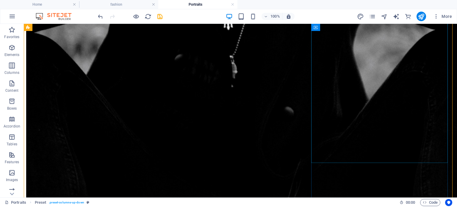
scroll to position [1689, 0]
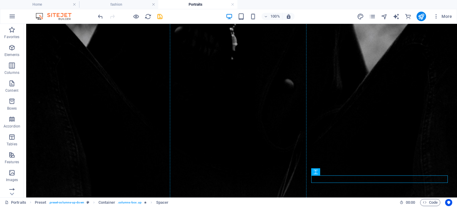
scroll to position [1578, 0]
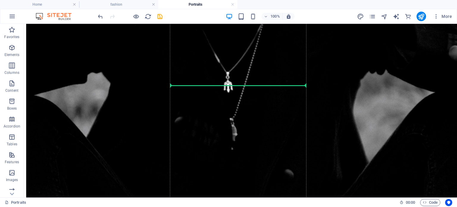
drag, startPoint x: 339, startPoint y: 166, endPoint x: 240, endPoint y: 86, distance: 127.6
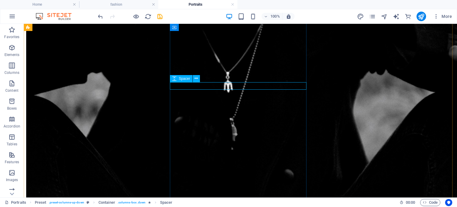
drag, startPoint x: 241, startPoint y: 93, endPoint x: 145, endPoint y: 76, distance: 97.9
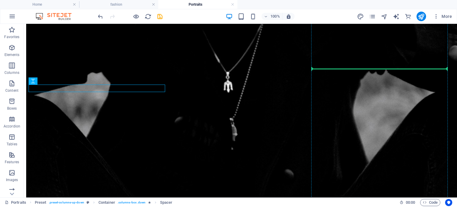
drag, startPoint x: 341, startPoint y: 70, endPoint x: 343, endPoint y: 67, distance: 3.4
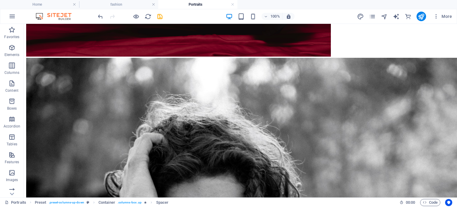
scroll to position [1299, 0]
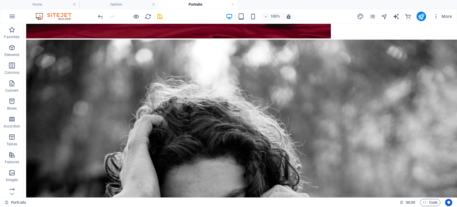
drag, startPoint x: 344, startPoint y: 78, endPoint x: 338, endPoint y: 149, distance: 71.1
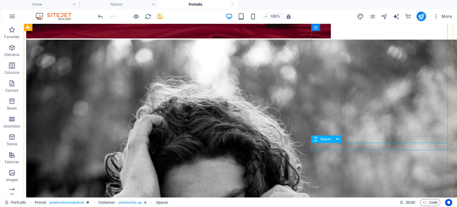
drag, startPoint x: 338, startPoint y: 153, endPoint x: 272, endPoint y: 163, distance: 67.3
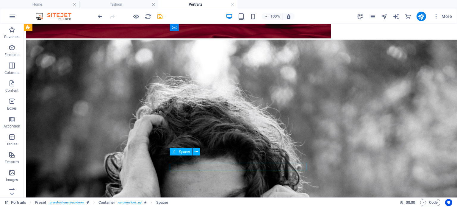
drag, startPoint x: 263, startPoint y: 164, endPoint x: 148, endPoint y: 150, distance: 115.9
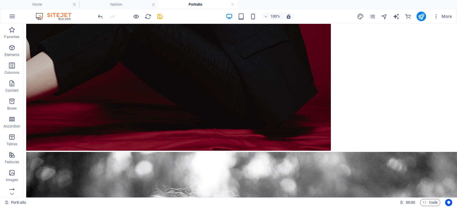
scroll to position [1180, 0]
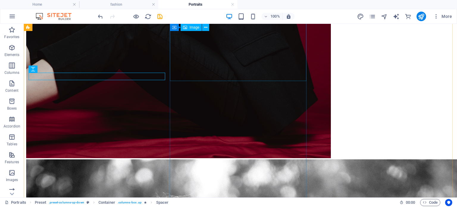
drag, startPoint x: 124, startPoint y: 74, endPoint x: 144, endPoint y: 77, distance: 19.8
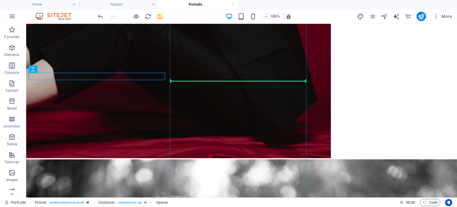
drag, startPoint x: 118, startPoint y: 76, endPoint x: 197, endPoint y: 78, distance: 79.7
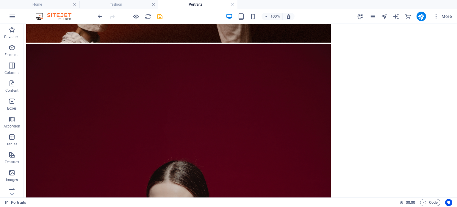
scroll to position [883, 0]
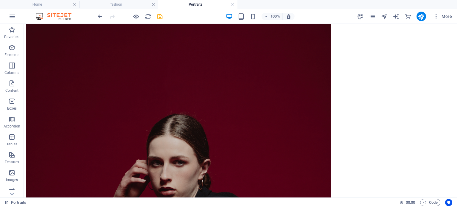
drag, startPoint x: 346, startPoint y: 68, endPoint x: 339, endPoint y: 153, distance: 85.9
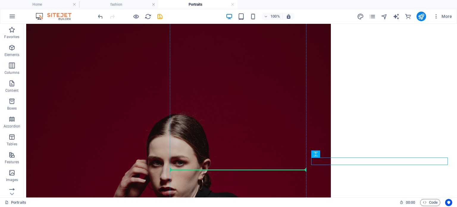
drag, startPoint x: 359, startPoint y: 160, endPoint x: 253, endPoint y: 170, distance: 106.3
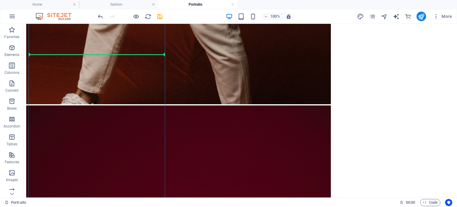
scroll to position [774, 0]
drag, startPoint x: 197, startPoint y: 81, endPoint x: 144, endPoint y: 56, distance: 58.7
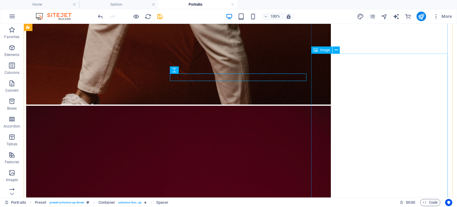
drag, startPoint x: 336, startPoint y: 50, endPoint x: 253, endPoint y: 77, distance: 86.9
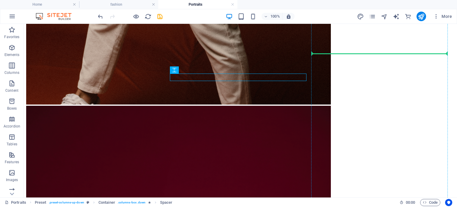
drag, startPoint x: 252, startPoint y: 77, endPoint x: 330, endPoint y: 54, distance: 81.0
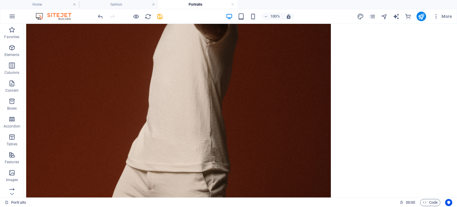
scroll to position [494, 0]
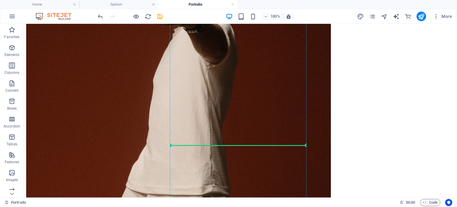
drag, startPoint x: 354, startPoint y: 66, endPoint x: 289, endPoint y: 146, distance: 102.3
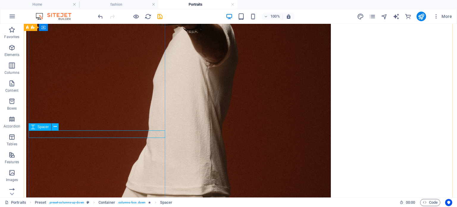
drag, startPoint x: 162, startPoint y: 43, endPoint x: 131, endPoint y: 128, distance: 90.2
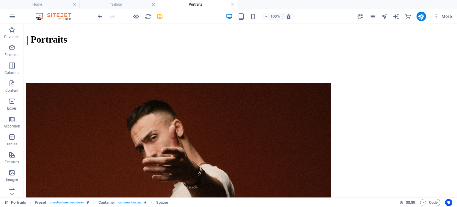
scroll to position [338, 0]
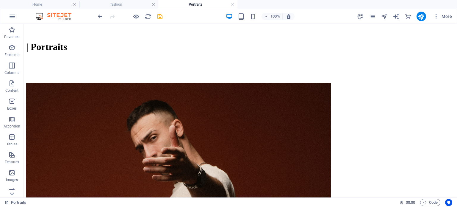
drag, startPoint x: 108, startPoint y: 135, endPoint x: 72, endPoint y: 82, distance: 64.3
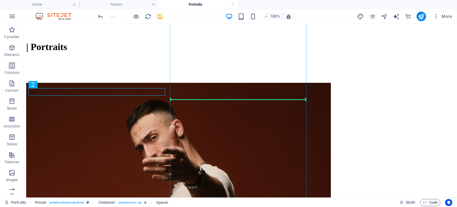
drag, startPoint x: 92, startPoint y: 91, endPoint x: 221, endPoint y: 98, distance: 129.2
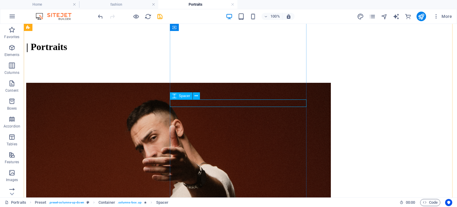
drag, startPoint x: 243, startPoint y: 103, endPoint x: 339, endPoint y: 80, distance: 98.9
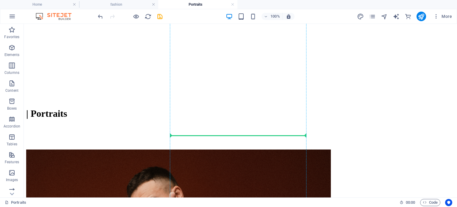
scroll to position [306, 0]
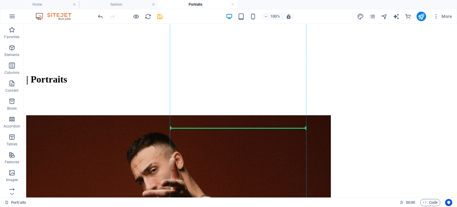
drag, startPoint x: 356, startPoint y: 84, endPoint x: 249, endPoint y: 128, distance: 115.5
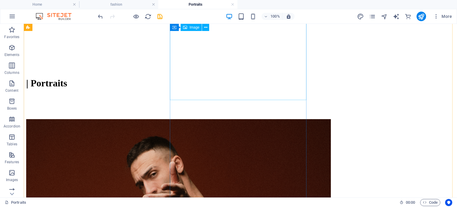
scroll to position [336, 0]
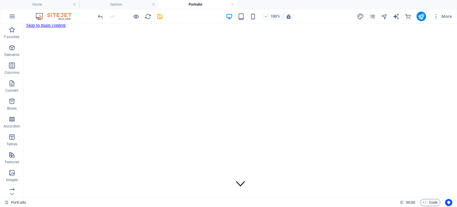
scroll to position [0, 0]
click at [161, 16] on icon "save" at bounding box center [159, 16] width 7 height 7
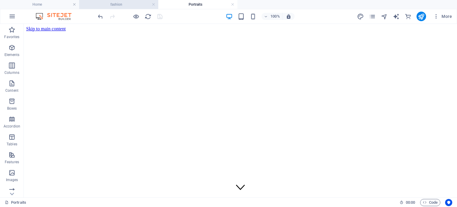
click at [123, 6] on h4 "fashion" at bounding box center [118, 4] width 79 height 7
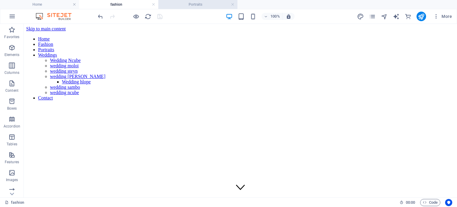
click at [203, 4] on h4 "Portraits" at bounding box center [197, 4] width 79 height 7
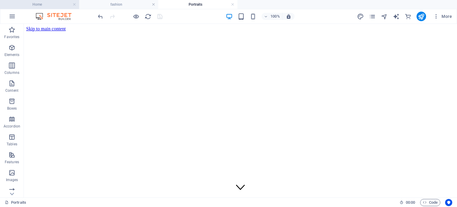
click at [48, 1] on h4 "Home" at bounding box center [39, 4] width 79 height 7
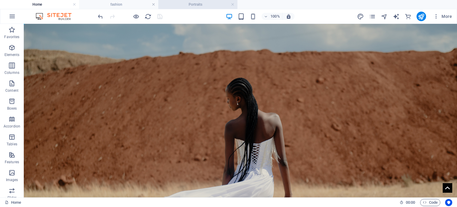
click at [210, 7] on h4 "Portraits" at bounding box center [197, 4] width 79 height 7
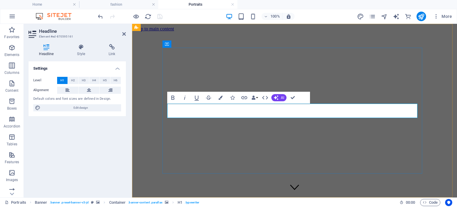
drag, startPoint x: 321, startPoint y: 113, endPoint x: 285, endPoint y: 117, distance: 36.5
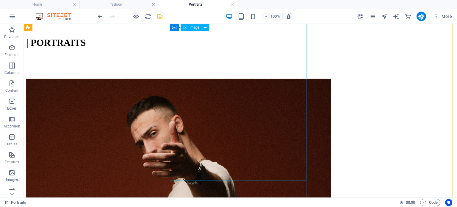
scroll to position [297, 0]
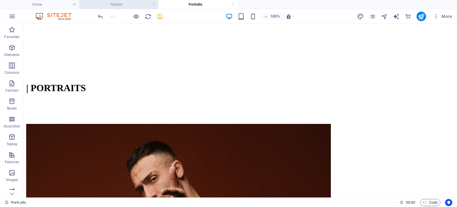
click at [121, 1] on li "fashion" at bounding box center [118, 4] width 79 height 9
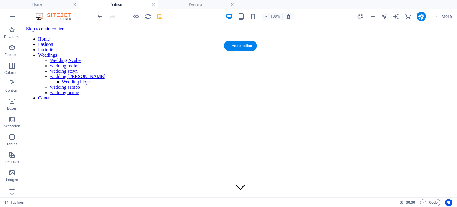
scroll to position [0, 0]
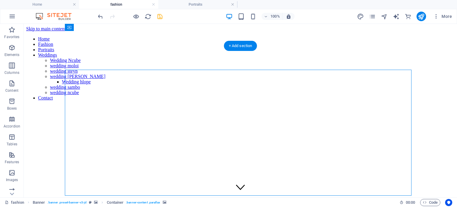
select select "vw"
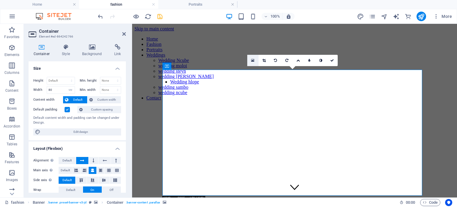
click at [254, 59] on icon at bounding box center [252, 60] width 3 height 4
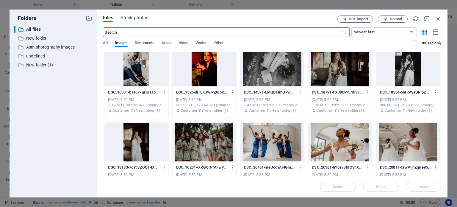
scroll to position [530, 0]
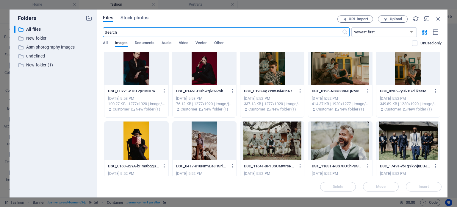
click at [338, 78] on div at bounding box center [340, 65] width 64 height 39
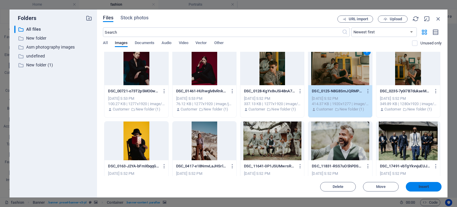
click at [422, 183] on button "Insert" at bounding box center [424, 187] width 36 height 10
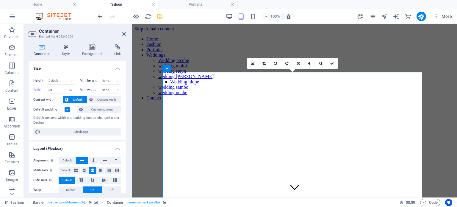
type input "80"
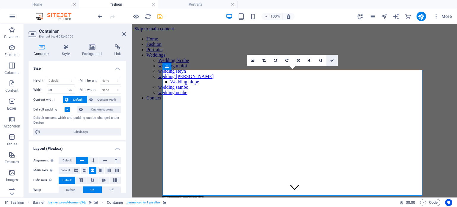
drag, startPoint x: 332, startPoint y: 59, endPoint x: 309, endPoint y: 36, distance: 33.0
click at [332, 59] on icon at bounding box center [332, 61] width 4 height 4
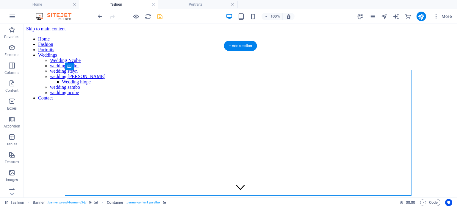
click at [356, 105] on figure at bounding box center [240, 105] width 428 height 0
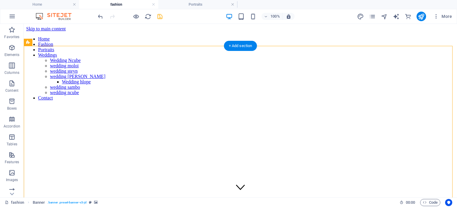
click at [356, 105] on figure at bounding box center [240, 105] width 428 height 0
select select "vh"
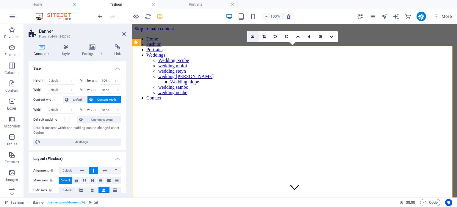
click at [254, 37] on link at bounding box center [252, 36] width 11 height 11
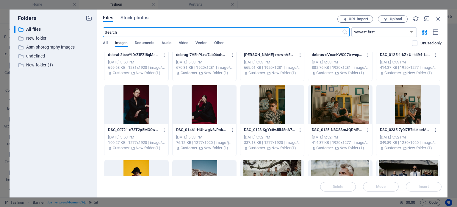
scroll to position [506, 0]
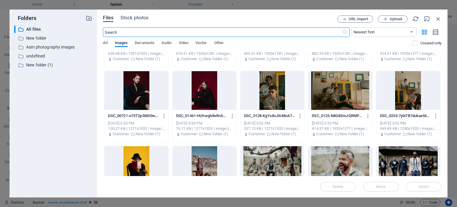
click at [334, 95] on div at bounding box center [340, 90] width 64 height 39
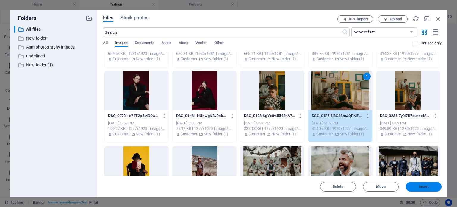
click at [435, 187] on span "Insert" at bounding box center [423, 187] width 31 height 4
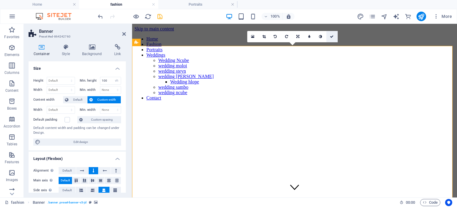
click at [333, 37] on icon at bounding box center [332, 37] width 4 height 4
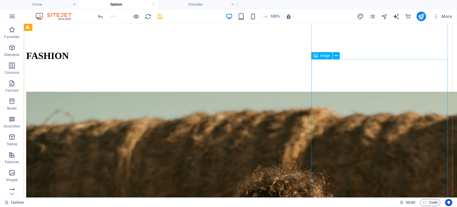
scroll to position [416, 0]
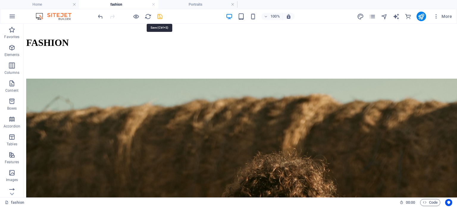
click at [160, 18] on icon "save" at bounding box center [159, 16] width 7 height 7
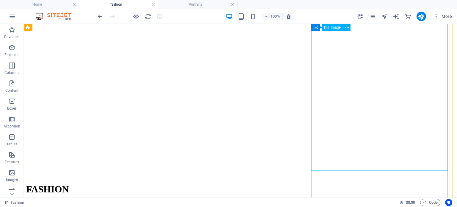
scroll to position [268, 0]
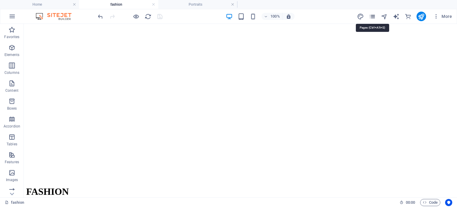
click at [371, 17] on icon "pages" at bounding box center [372, 16] width 7 height 7
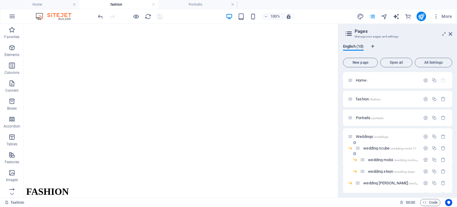
scroll to position [80, 0]
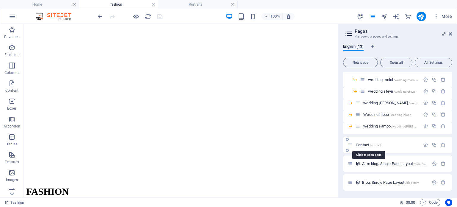
click at [369, 145] on span "Contact /contact" at bounding box center [368, 144] width 25 height 4
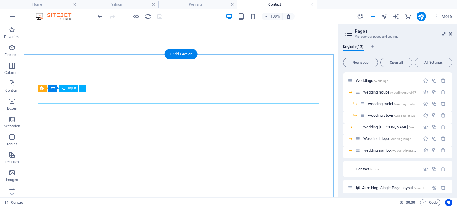
scroll to position [208, 0]
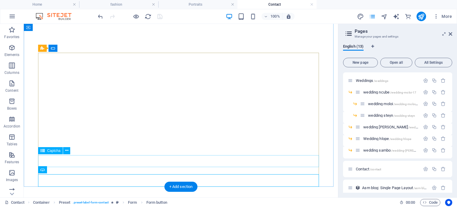
scroll to position [205, 0]
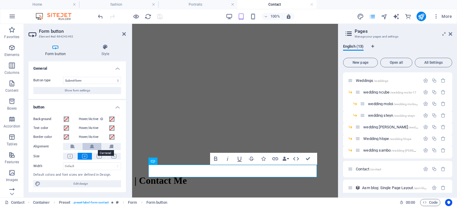
click at [93, 148] on icon at bounding box center [92, 146] width 4 height 7
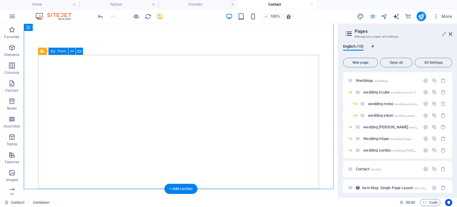
scroll to position [202, 0]
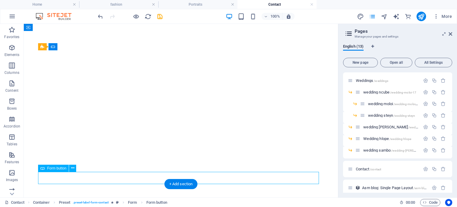
scroll to position [272, 0]
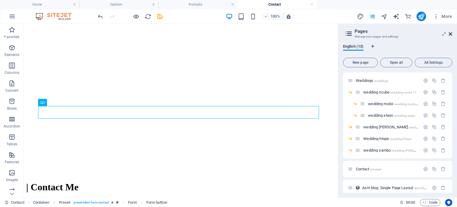
click at [451, 33] on icon at bounding box center [450, 34] width 4 height 5
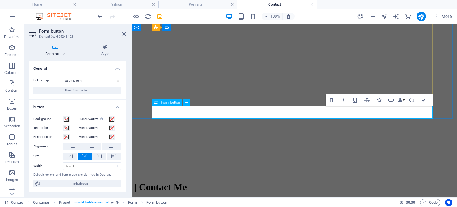
click at [92, 146] on icon at bounding box center [92, 146] width 4 height 7
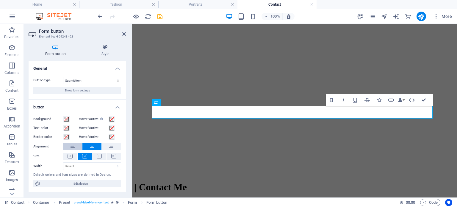
click at [79, 146] on button at bounding box center [72, 146] width 19 height 7
click at [112, 144] on icon at bounding box center [111, 146] width 4 height 7
click at [101, 145] on button at bounding box center [91, 146] width 19 height 7
click at [70, 156] on icon at bounding box center [70, 156] width 5 height 4
click at [81, 156] on button at bounding box center [85, 156] width 14 height 7
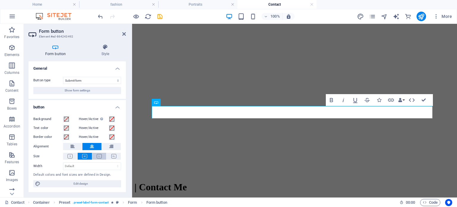
click at [98, 155] on icon at bounding box center [99, 156] width 5 height 4
click at [113, 156] on icon at bounding box center [113, 156] width 5 height 4
click at [97, 156] on icon at bounding box center [99, 156] width 5 height 4
click at [88, 156] on button at bounding box center [85, 156] width 14 height 7
click at [188, 103] on button at bounding box center [186, 102] width 7 height 7
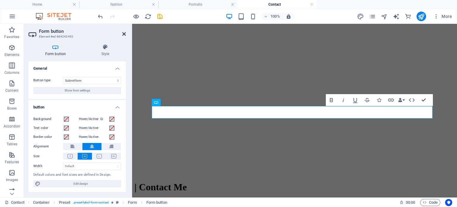
click at [124, 34] on icon at bounding box center [124, 34] width 4 height 5
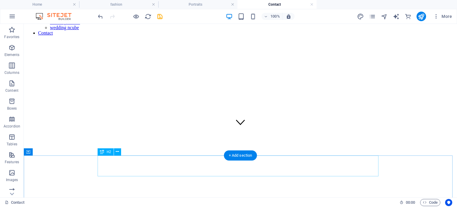
scroll to position [64, 0]
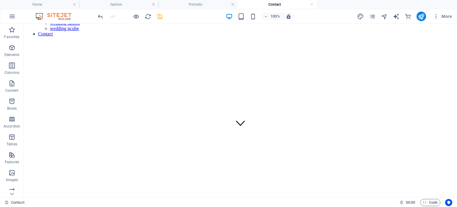
click at [161, 15] on icon "save" at bounding box center [159, 16] width 7 height 7
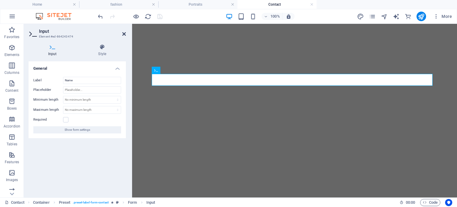
click at [123, 34] on icon at bounding box center [124, 34] width 4 height 5
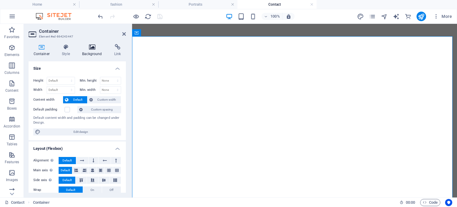
click at [92, 51] on h4 "Background" at bounding box center [93, 50] width 32 height 12
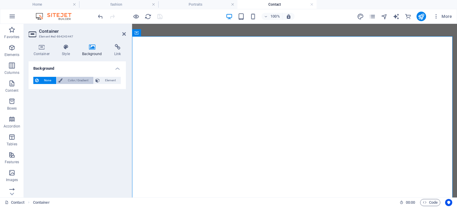
click at [81, 82] on span "Color / Gradient" at bounding box center [77, 80] width 27 height 7
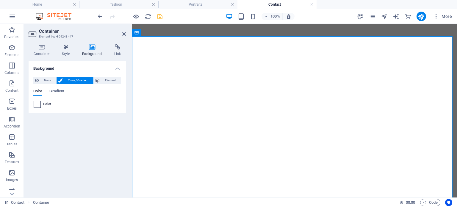
click at [37, 103] on span at bounding box center [37, 104] width 7 height 7
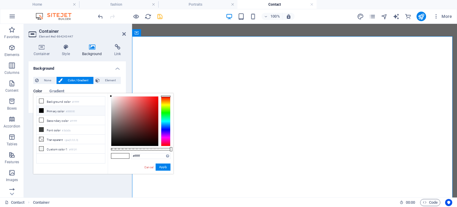
click at [43, 108] on icon at bounding box center [41, 110] width 4 height 4
type input "#000000"
click at [167, 165] on button "Apply" at bounding box center [163, 166] width 15 height 7
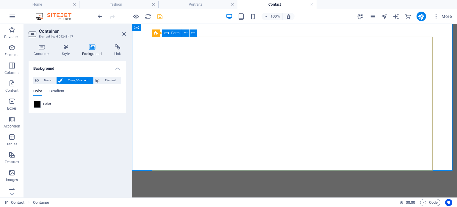
scroll to position [242, 0]
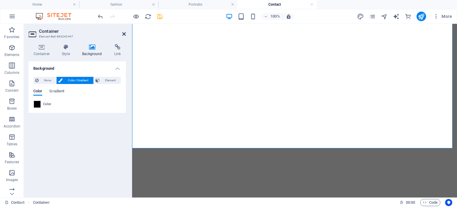
click at [125, 34] on icon at bounding box center [124, 34] width 4 height 5
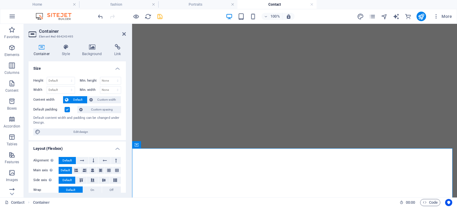
click at [92, 49] on icon at bounding box center [92, 47] width 30 height 6
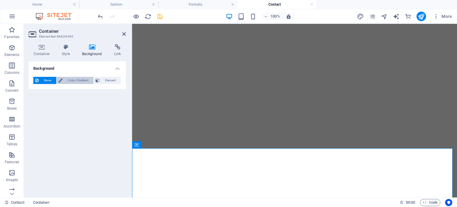
click at [74, 81] on span "Color / Gradient" at bounding box center [77, 80] width 27 height 7
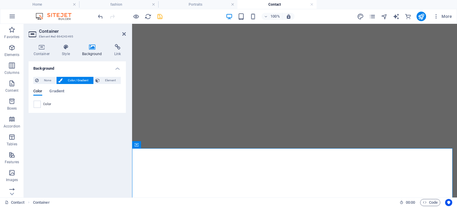
click at [41, 105] on div "Color" at bounding box center [77, 104] width 87 height 7
click at [39, 104] on span at bounding box center [37, 104] width 7 height 7
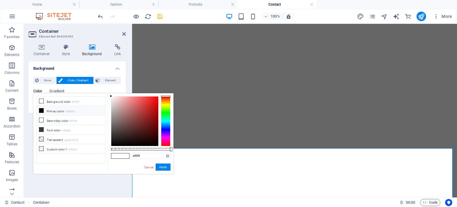
click at [63, 109] on li "Primary color #000000" at bounding box center [71, 111] width 68 height 10
type input "#000000"
click at [163, 167] on button "Apply" at bounding box center [163, 166] width 15 height 7
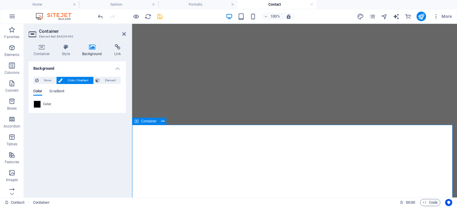
scroll to position [272, 0]
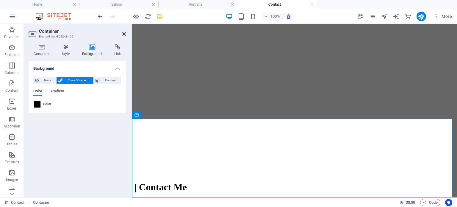
click at [124, 34] on icon at bounding box center [124, 34] width 4 height 5
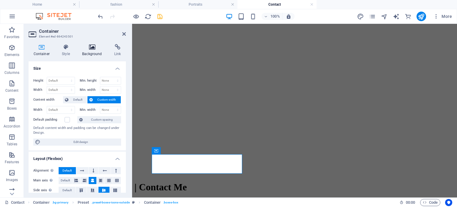
click at [95, 53] on h4 "Background" at bounding box center [93, 50] width 32 height 12
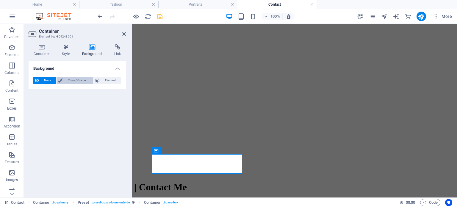
click at [64, 79] on span "Color / Gradient" at bounding box center [77, 80] width 27 height 7
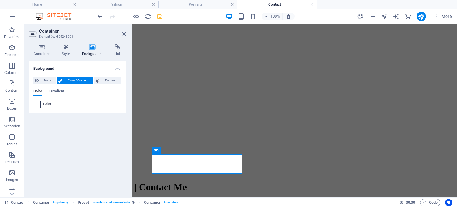
click at [39, 105] on span at bounding box center [37, 104] width 7 height 7
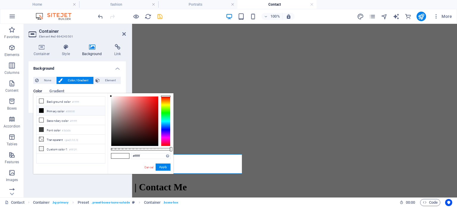
click at [51, 112] on li "Primary color #000000" at bounding box center [71, 111] width 68 height 10
type input "#000000"
click at [166, 166] on button "Apply" at bounding box center [163, 166] width 15 height 7
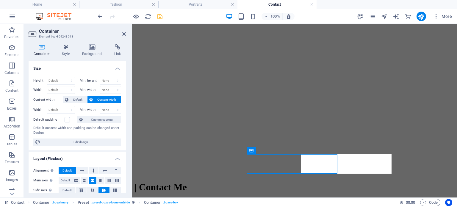
click at [96, 51] on h4 "Background" at bounding box center [93, 50] width 32 height 12
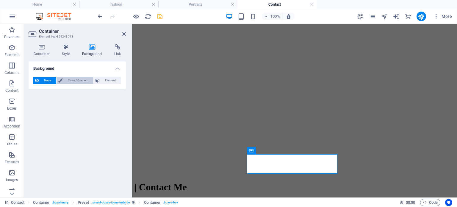
click at [80, 80] on span "Color / Gradient" at bounding box center [77, 80] width 27 height 7
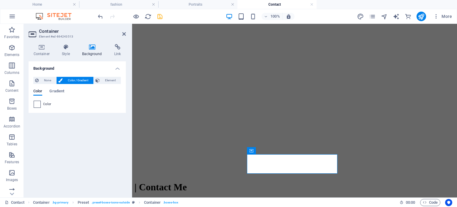
click at [39, 103] on span at bounding box center [37, 104] width 7 height 7
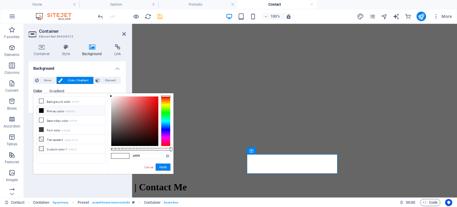
click at [68, 112] on small "#000000" at bounding box center [70, 111] width 9 height 4
type input "#000000"
click at [168, 167] on button "Apply" at bounding box center [163, 166] width 15 height 7
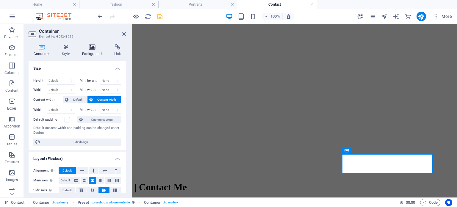
click at [93, 50] on icon at bounding box center [92, 47] width 30 height 6
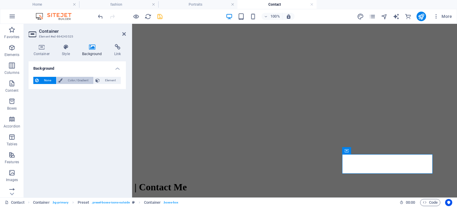
click at [72, 81] on span "Color / Gradient" at bounding box center [77, 80] width 27 height 7
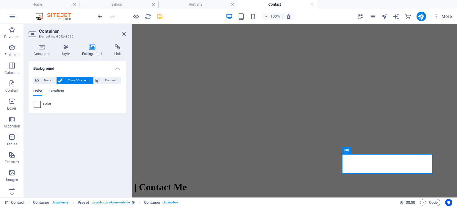
click at [35, 102] on span at bounding box center [37, 104] width 7 height 7
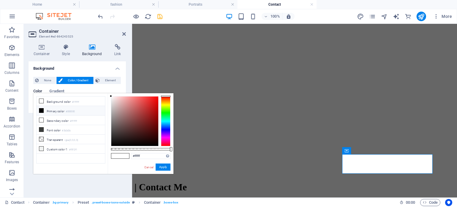
click at [42, 112] on span at bounding box center [41, 110] width 5 height 5
type input "#000000"
click at [165, 167] on button "Apply" at bounding box center [163, 166] width 15 height 7
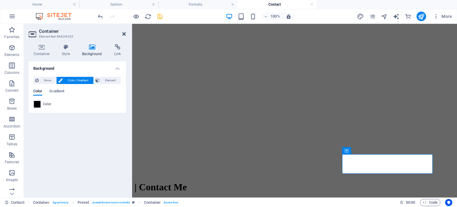
click at [124, 32] on icon at bounding box center [124, 34] width 4 height 5
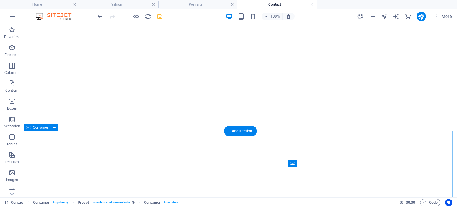
scroll to position [213, 0]
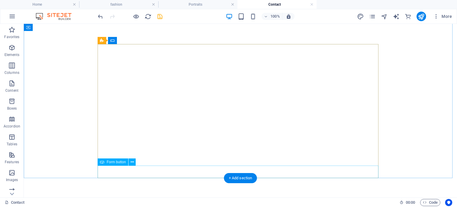
drag, startPoint x: 184, startPoint y: 171, endPoint x: 75, endPoint y: 171, distance: 108.6
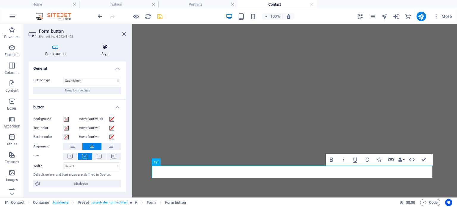
click at [108, 50] on h4 "Style" at bounding box center [105, 50] width 41 height 12
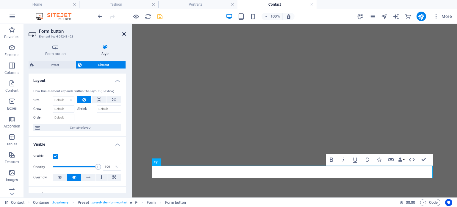
click at [124, 32] on icon at bounding box center [124, 34] width 4 height 5
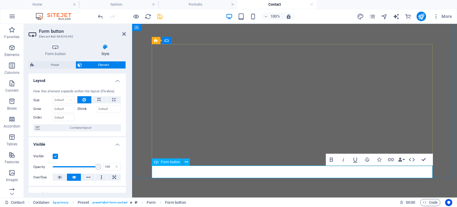
click at [157, 161] on icon at bounding box center [156, 161] width 4 height 7
click at [184, 161] on button at bounding box center [186, 161] width 7 height 7
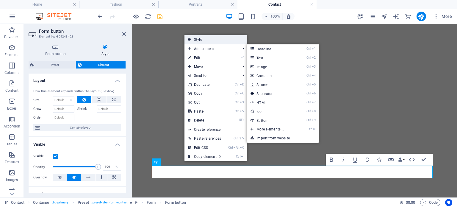
click at [210, 39] on link "Style" at bounding box center [215, 39] width 62 height 9
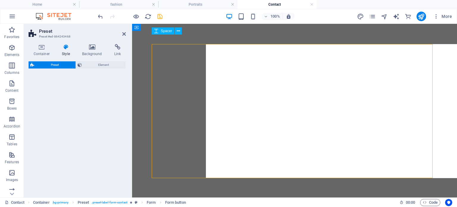
select select "px"
select select "rem"
select select "px"
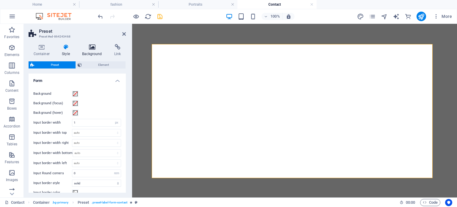
click at [92, 45] on icon at bounding box center [92, 47] width 30 height 6
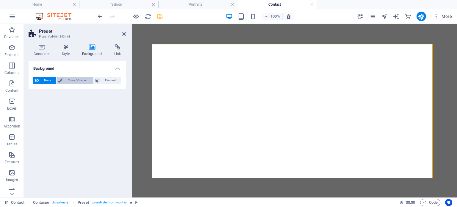
click at [79, 77] on span "Color / Gradient" at bounding box center [77, 80] width 27 height 7
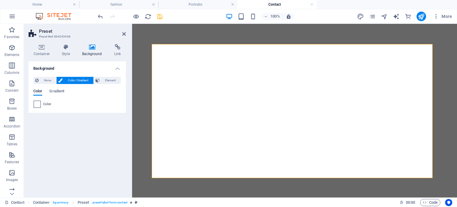
click at [35, 102] on span at bounding box center [37, 104] width 7 height 7
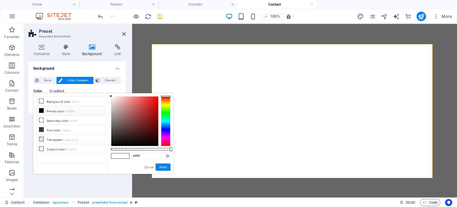
click at [62, 110] on li "Primary color #000000" at bounding box center [71, 111] width 68 height 10
type input "#000000"
drag, startPoint x: 32, startPoint y: 145, endPoint x: 164, endPoint y: 168, distance: 134.2
click at [164, 168] on button "Apply" at bounding box center [163, 166] width 15 height 7
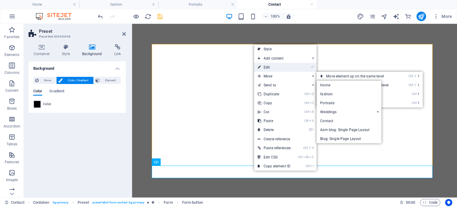
click at [268, 67] on link "⏎ Edit" at bounding box center [274, 67] width 40 height 9
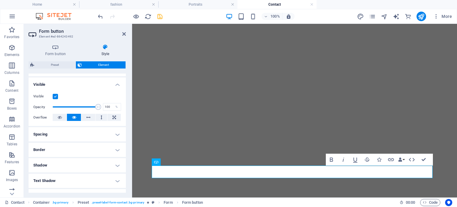
scroll to position [0, 0]
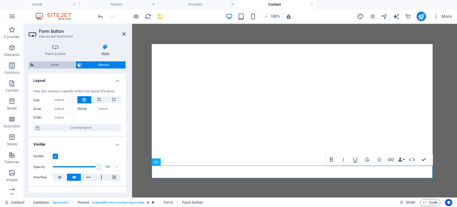
click at [55, 61] on span "Preset" at bounding box center [55, 64] width 38 height 7
select select "px"
select select "rem"
select select "px"
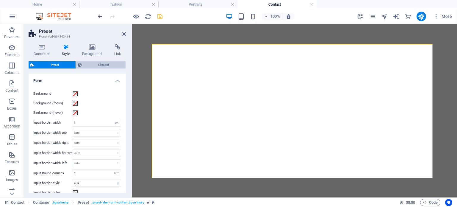
click at [94, 65] on span "Element" at bounding box center [104, 64] width 40 height 7
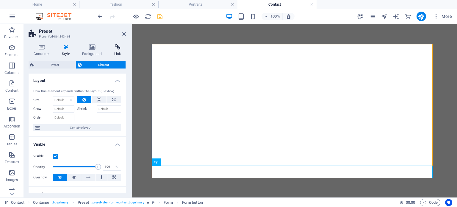
click at [117, 52] on h4 "Link" at bounding box center [117, 50] width 17 height 12
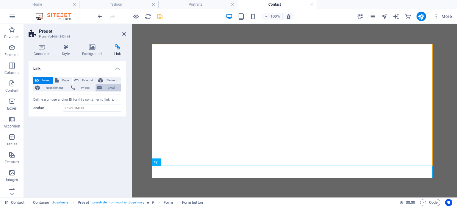
click at [106, 87] on span "Email" at bounding box center [110, 87] width 15 height 7
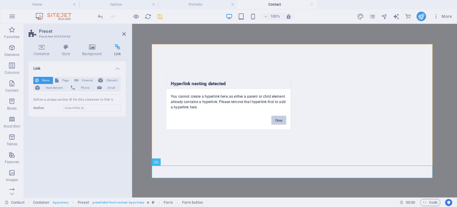
click at [278, 121] on button "Okay" at bounding box center [278, 119] width 15 height 9
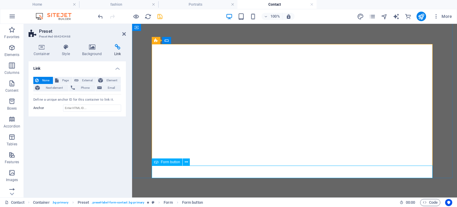
drag, startPoint x: 277, startPoint y: 175, endPoint x: 387, endPoint y: 174, distance: 110.0
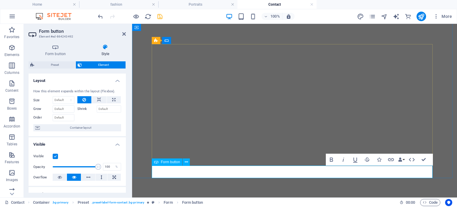
click at [57, 50] on icon at bounding box center [56, 47] width 54 height 6
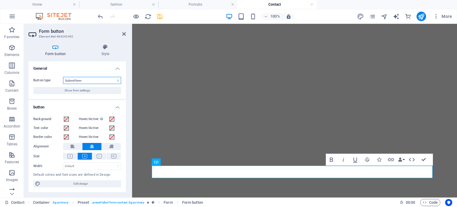
click at [115, 80] on select "Submit form Reset form No action" at bounding box center [92, 80] width 58 height 7
drag, startPoint x: 115, startPoint y: 80, endPoint x: 107, endPoint y: 88, distance: 11.1
click at [115, 80] on select "Submit form Reset form No action" at bounding box center [92, 80] width 58 height 7
click at [97, 180] on span "Edit design" at bounding box center [80, 183] width 77 height 7
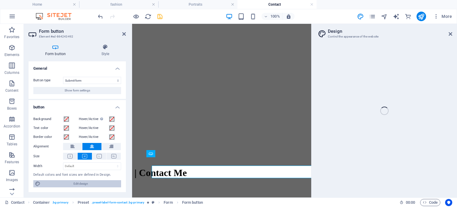
select select "px"
select select "300"
select select "px"
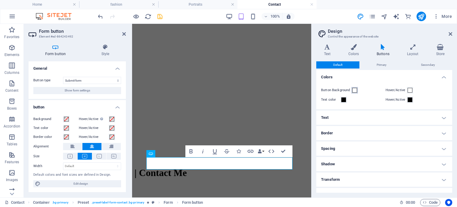
click at [355, 90] on span at bounding box center [354, 90] width 5 height 5
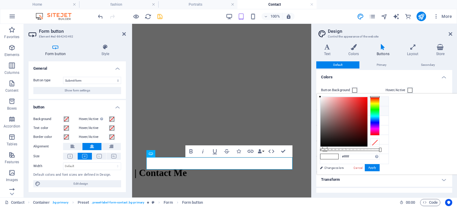
click at [326, 110] on icon at bounding box center [325, 111] width 4 height 4
type input "#000000"
click at [379, 166] on button "Apply" at bounding box center [372, 167] width 15 height 7
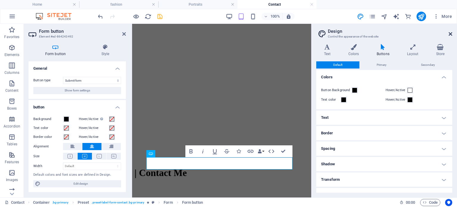
drag, startPoint x: 450, startPoint y: 32, endPoint x: 316, endPoint y: 9, distance: 136.0
click at [450, 32] on icon at bounding box center [450, 34] width 4 height 5
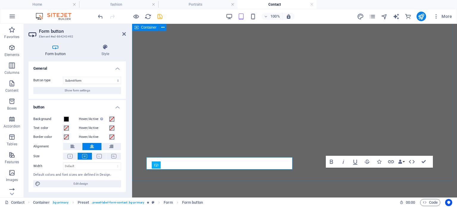
scroll to position [209, 0]
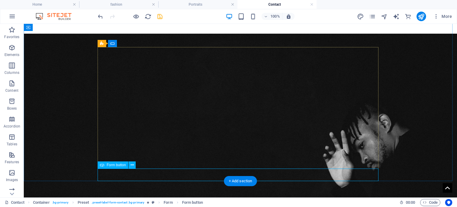
drag, startPoint x: 303, startPoint y: 172, endPoint x: 308, endPoint y: 172, distance: 4.8
drag, startPoint x: 308, startPoint y: 172, endPoint x: 319, endPoint y: 173, distance: 11.1
drag, startPoint x: 338, startPoint y: 175, endPoint x: 347, endPoint y: 177, distance: 10.0
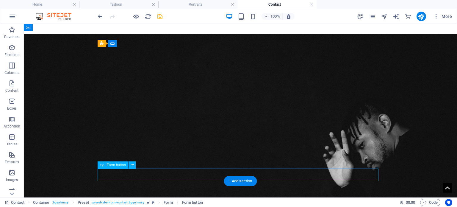
drag, startPoint x: 347, startPoint y: 177, endPoint x: 356, endPoint y: 177, distance: 8.6
drag, startPoint x: 356, startPoint y: 177, endPoint x: 363, endPoint y: 177, distance: 6.5
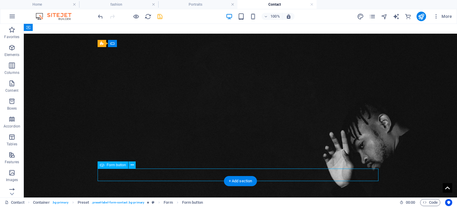
drag, startPoint x: 363, startPoint y: 177, endPoint x: 369, endPoint y: 176, distance: 6.3
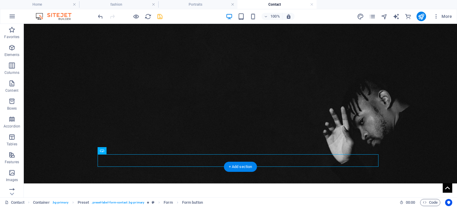
scroll to position [236, 0]
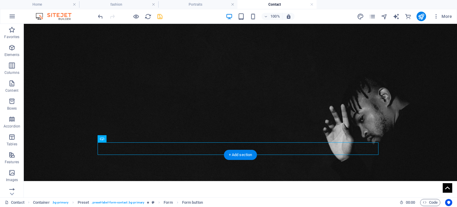
drag, startPoint x: 369, startPoint y: 176, endPoint x: 271, endPoint y: 148, distance: 102.3
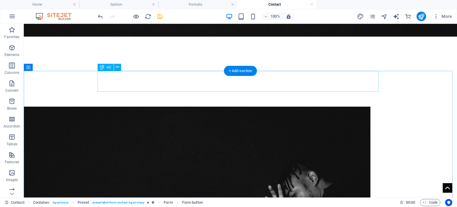
scroll to position [146, 0]
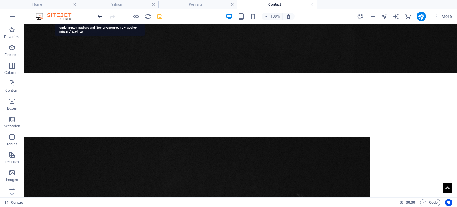
click at [97, 18] on icon "undo" at bounding box center [100, 16] width 7 height 7
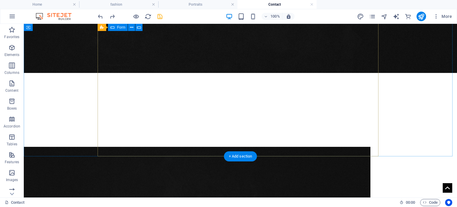
scroll to position [265, 0]
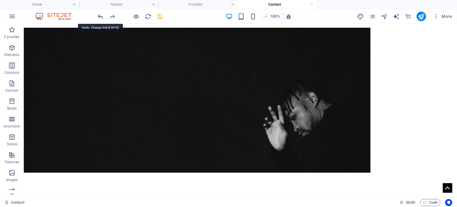
click at [99, 15] on icon "undo" at bounding box center [100, 16] width 7 height 7
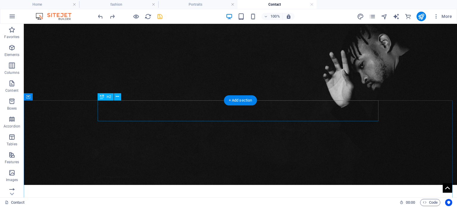
scroll to position [119, 0]
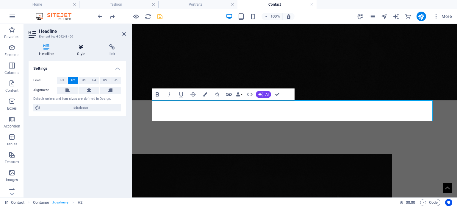
click at [85, 48] on icon at bounding box center [81, 47] width 29 height 6
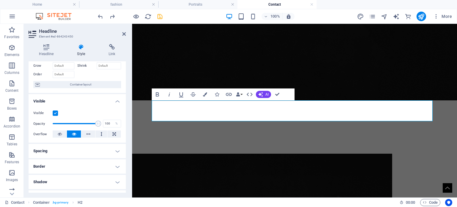
scroll to position [31, 0]
click at [125, 33] on icon at bounding box center [124, 34] width 4 height 5
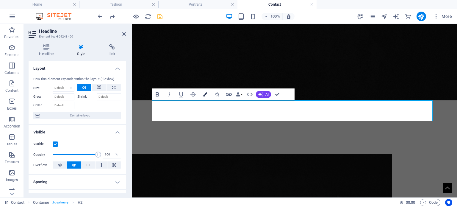
click at [207, 94] on icon "button" at bounding box center [205, 94] width 4 height 4
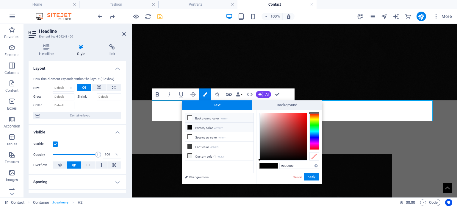
click at [190, 119] on icon at bounding box center [190, 117] width 4 height 4
type input "#ffffff"
click at [313, 178] on button "Apply" at bounding box center [311, 176] width 15 height 7
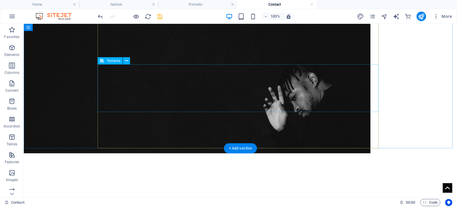
scroll to position [242, 0]
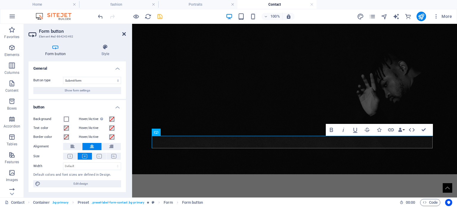
click at [123, 35] on icon at bounding box center [124, 34] width 4 height 5
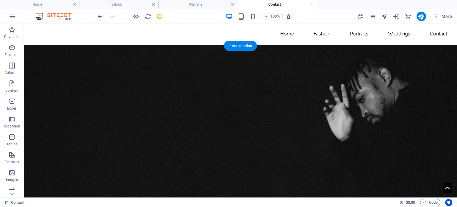
scroll to position [0, 0]
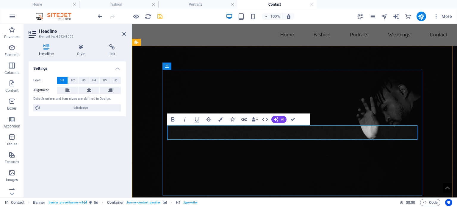
drag, startPoint x: 331, startPoint y: 134, endPoint x: 275, endPoint y: 137, distance: 55.4
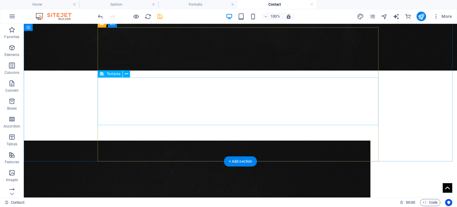
scroll to position [238, 0]
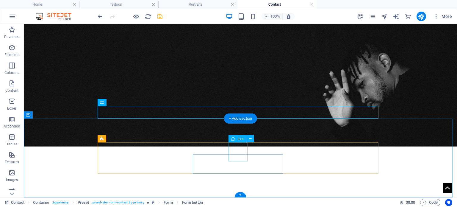
scroll to position [272, 0]
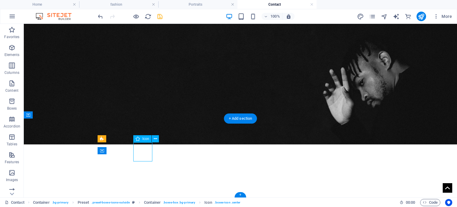
select select "xMidYMid"
select select "rem"
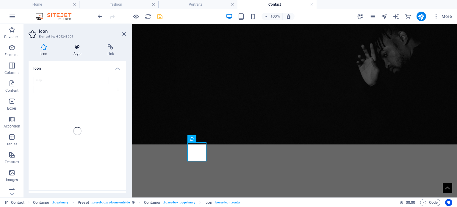
click at [79, 50] on icon at bounding box center [78, 47] width 32 height 6
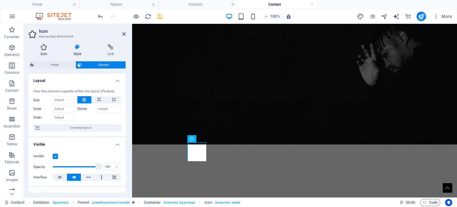
click at [47, 49] on icon at bounding box center [44, 47] width 31 height 6
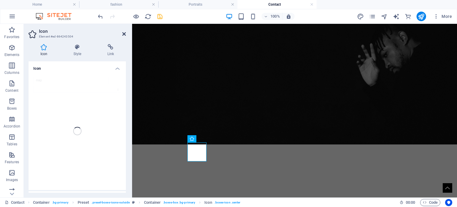
click at [124, 34] on icon at bounding box center [124, 34] width 4 height 5
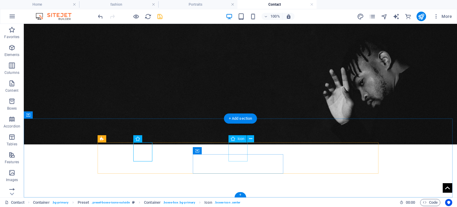
click at [249, 138] on icon at bounding box center [250, 139] width 3 height 6
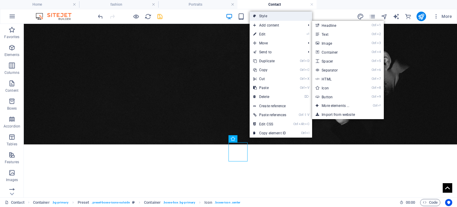
click at [274, 16] on link "Style" at bounding box center [281, 16] width 62 height 9
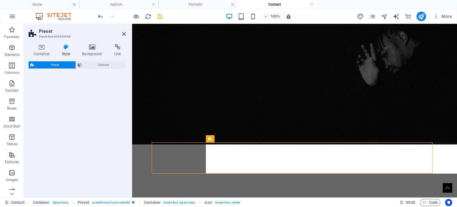
select select "px"
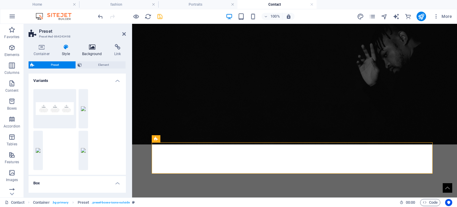
click at [95, 52] on h4 "Background" at bounding box center [93, 50] width 32 height 12
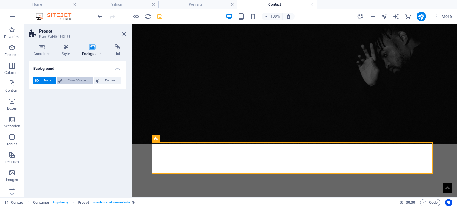
click at [79, 78] on span "Color / Gradient" at bounding box center [77, 80] width 27 height 7
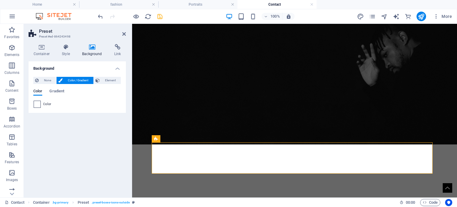
click at [39, 103] on span at bounding box center [37, 104] width 7 height 7
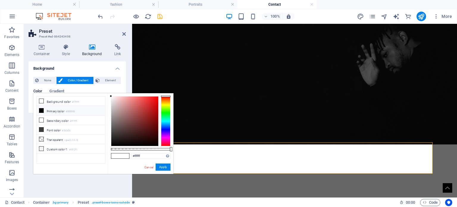
click at [42, 108] on icon at bounding box center [41, 110] width 4 height 4
type input "#000000"
click at [162, 164] on button "Apply" at bounding box center [163, 166] width 15 height 7
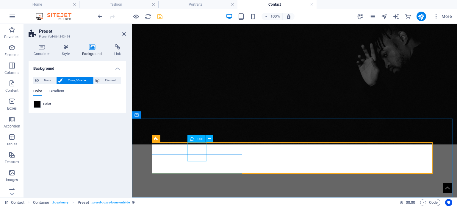
select select "xMidYMid"
select select "rem"
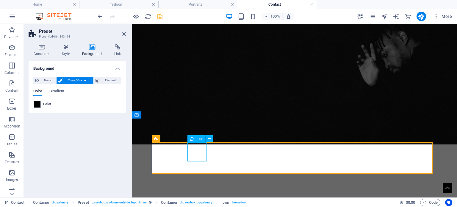
select select "rem"
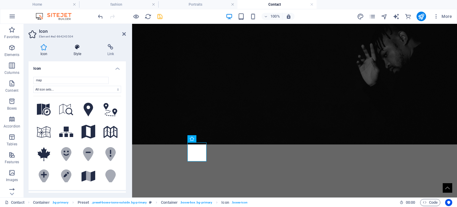
click at [70, 51] on h4 "Style" at bounding box center [79, 50] width 34 height 12
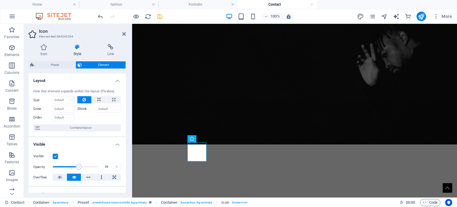
drag, startPoint x: 95, startPoint y: 164, endPoint x: 78, endPoint y: 166, distance: 17.3
click at [78, 166] on span at bounding box center [79, 167] width 6 height 6
type input "57.99"
click at [123, 33] on icon at bounding box center [124, 34] width 4 height 5
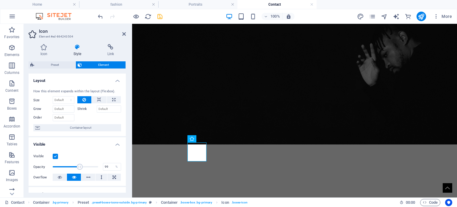
type input "100"
drag, startPoint x: 79, startPoint y: 164, endPoint x: 111, endPoint y: 167, distance: 31.6
click at [111, 167] on div "Opacity 100 %" at bounding box center [77, 166] width 88 height 9
click at [55, 155] on label at bounding box center [55, 155] width 5 height 5
click at [0, 0] on input "Visible" at bounding box center [0, 0] width 0 height 0
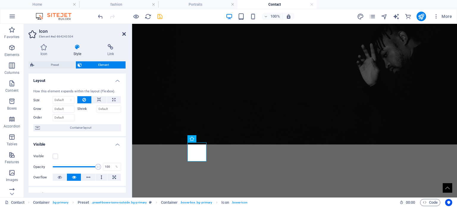
click at [124, 34] on icon at bounding box center [124, 34] width 4 height 5
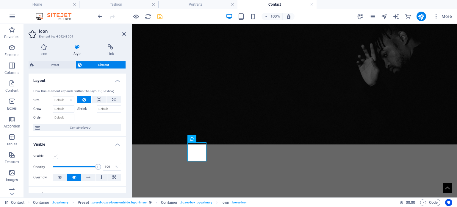
click at [55, 157] on label at bounding box center [55, 155] width 5 height 5
click at [0, 0] on input "Visible" at bounding box center [0, 0] width 0 height 0
click at [123, 35] on icon at bounding box center [124, 34] width 4 height 5
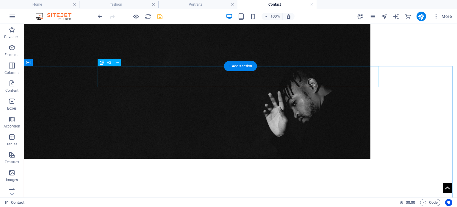
scroll to position [153, 0]
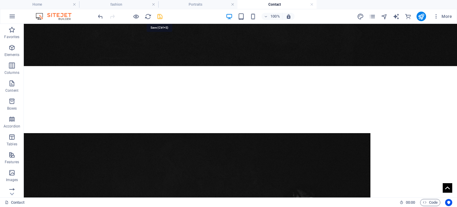
click at [158, 14] on icon "save" at bounding box center [159, 16] width 7 height 7
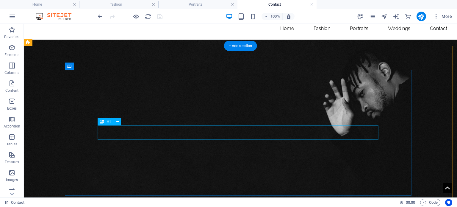
scroll to position [0, 0]
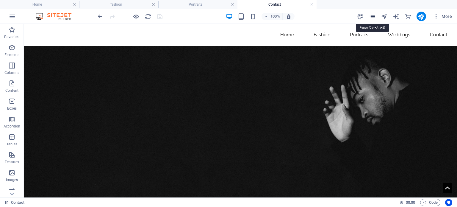
click at [376, 13] on icon "pages" at bounding box center [372, 16] width 7 height 7
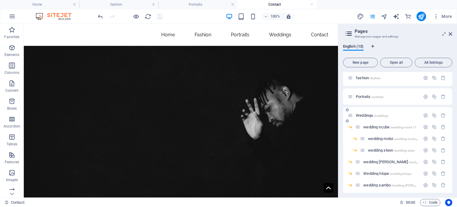
scroll to position [30, 0]
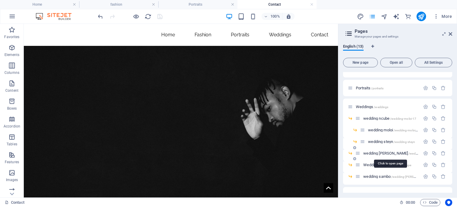
click at [378, 152] on span "wedding Makhatini /wedding-moloi" at bounding box center [396, 153] width 67 height 4
click at [378, 161] on div "Wedding hlope /wedding-hlope" at bounding box center [387, 164] width 65 height 7
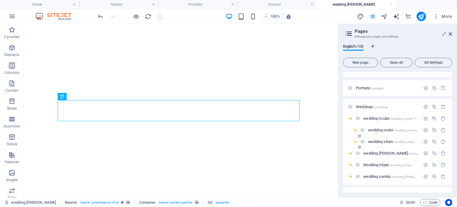
click at [425, 148] on div "wedding steyn /wedding-steyn" at bounding box center [397, 144] width 109 height 12
click at [425, 117] on icon "button" at bounding box center [425, 118] width 5 height 5
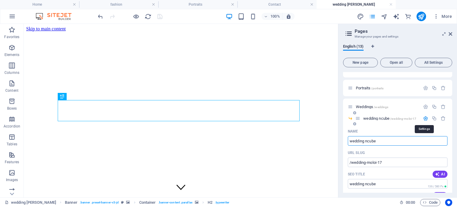
scroll to position [0, 0]
type input "w"
type input "wedding ncub"
type input "m"
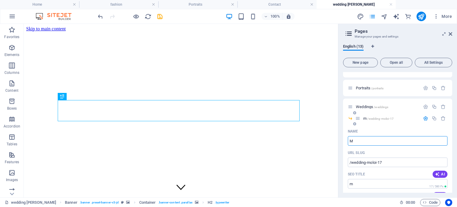
type input "Mr"
type input "Mr &"
type input "Mr"
type input "Mr & mrs Ncu"
type input "Mr & mrs"
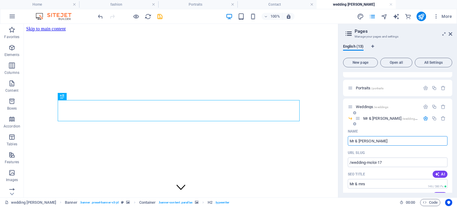
type input "Mr & mrs Ncube"
drag, startPoint x: 378, startPoint y: 141, endPoint x: 368, endPoint y: 141, distance: 10.7
click at [368, 141] on input "Mr & mrs Ncube" at bounding box center [398, 141] width 100 height 10
type input "Mr & mrs Moloi"
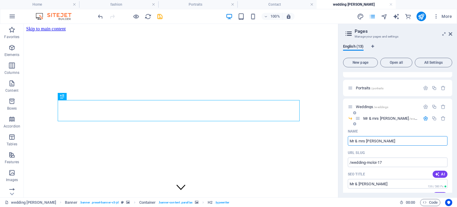
type input "Mr & mrs Moloi"
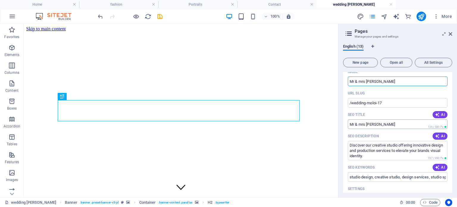
scroll to position [30, 0]
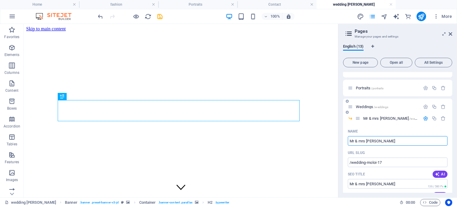
type input "Mr & mrs Moloi"
click at [363, 106] on span "Weddings /weddings" at bounding box center [372, 106] width 32 height 4
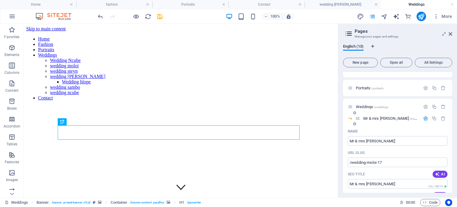
scroll to position [0, 0]
click at [358, 120] on icon at bounding box center [357, 118] width 5 height 5
click at [425, 119] on icon "button" at bounding box center [425, 118] width 5 height 5
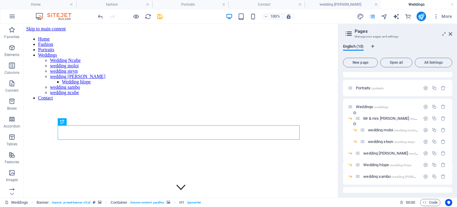
click at [371, 118] on span "Mr & mrs Moloi /wedding-moloi-17" at bounding box center [399, 118] width 72 height 4
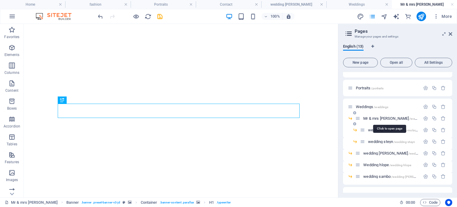
click at [386, 119] on span "Mr & mrs Moloi /wedding-moloi-17" at bounding box center [399, 118] width 72 height 4
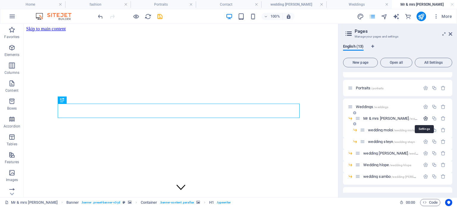
click at [425, 119] on icon "button" at bounding box center [425, 118] width 5 height 5
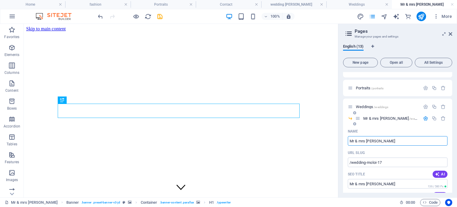
drag, startPoint x: 379, startPoint y: 140, endPoint x: 368, endPoint y: 141, distance: 11.9
click at [368, 141] on input "Mr & mrs Moloi" at bounding box center [398, 141] width 100 height 10
type input "Mr & mrs Ncube"
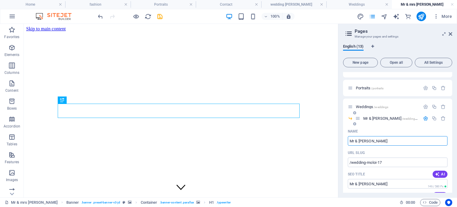
click at [424, 119] on icon "button" at bounding box center [425, 118] width 5 height 5
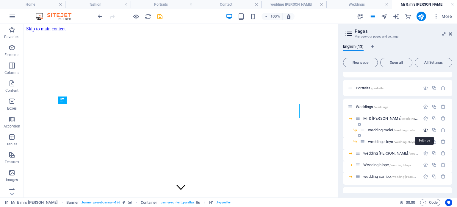
click at [423, 130] on icon "button" at bounding box center [425, 129] width 5 height 5
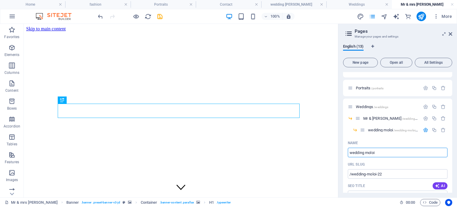
drag, startPoint x: 403, startPoint y: 175, endPoint x: 337, endPoint y: 150, distance: 70.5
type input "Mr &"
type input "M"
type input "Mr & Mrs Moloi"
type input "Mr & Mrs"
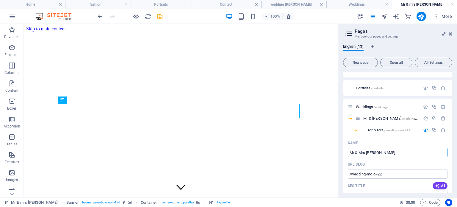
type input "Mr & Mrs Moloi"
drag, startPoint x: 365, startPoint y: 152, endPoint x: 350, endPoint y: 151, distance: 15.5
click at [350, 151] on input "Mr & Mrs Moloi" at bounding box center [398, 153] width 100 height 10
type input "Mr & Mrs Moloi"
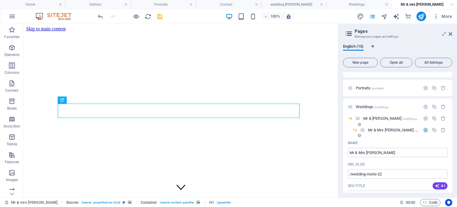
click at [424, 128] on icon "button" at bounding box center [425, 129] width 5 height 5
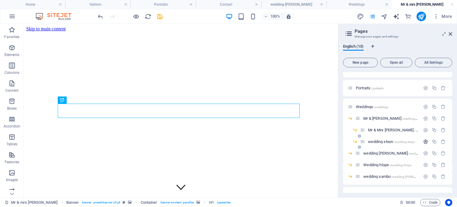
click at [423, 142] on icon "button" at bounding box center [425, 141] width 5 height 5
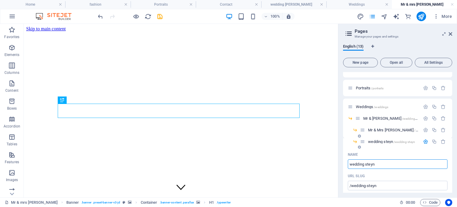
drag, startPoint x: 364, startPoint y: 163, endPoint x: 350, endPoint y: 165, distance: 14.2
click at [350, 165] on input "wedding steyn" at bounding box center [398, 164] width 100 height 10
type input "Mr & Mrs steyn"
type input "/mr-mrs-steyn"
type input "Mr & Mrs steyn"
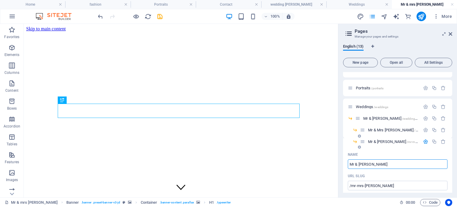
type input "Mr & Mrs steyn"
click at [425, 141] on icon "button" at bounding box center [425, 141] width 5 height 5
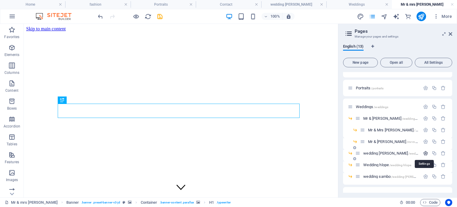
click at [426, 153] on icon "button" at bounding box center [425, 152] width 5 height 5
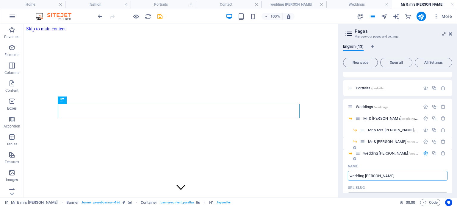
drag, startPoint x: 364, startPoint y: 174, endPoint x: 345, endPoint y: 173, distance: 19.0
drag, startPoint x: 380, startPoint y: 175, endPoint x: 384, endPoint y: 175, distance: 4.2
click at [384, 175] on input "Mr & Mrs Makhatini" at bounding box center [398, 176] width 100 height 10
type input "Mr & Mrs Makhati"
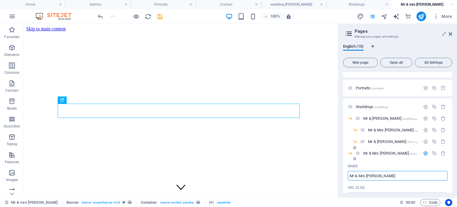
click at [423, 152] on icon "button" at bounding box center [425, 152] width 5 height 5
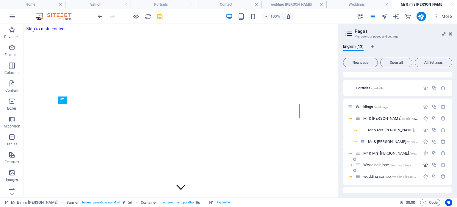
click at [423, 164] on icon "button" at bounding box center [425, 164] width 5 height 5
drag, startPoint x: 365, startPoint y: 187, endPoint x: 347, endPoint y: 187, distance: 17.5
click at [348, 187] on input "Wedding hlope" at bounding box center [398, 187] width 100 height 10
type input "Mr & Mrs hlope"
type input "/mr-mrs-hlope"
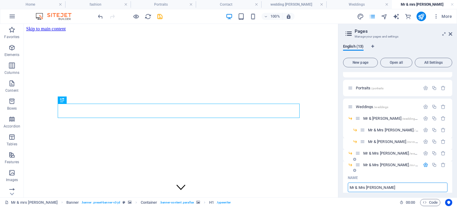
type input "Mr & Mrs hlope"
click at [425, 164] on icon "button" at bounding box center [425, 164] width 5 height 5
click at [424, 178] on icon "button" at bounding box center [425, 176] width 5 height 5
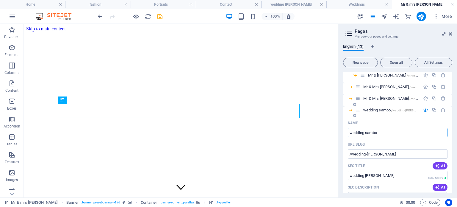
drag, startPoint x: 364, startPoint y: 132, endPoint x: 350, endPoint y: 132, distance: 14.0
click at [350, 132] on input "wedding sambo" at bounding box center [398, 133] width 100 height 10
type input "Mr & Mrs sambo"
drag, startPoint x: 387, startPoint y: 154, endPoint x: 367, endPoint y: 153, distance: 19.6
click at [367, 153] on input "/wedding-[PERSON_NAME]" at bounding box center [398, 154] width 100 height 10
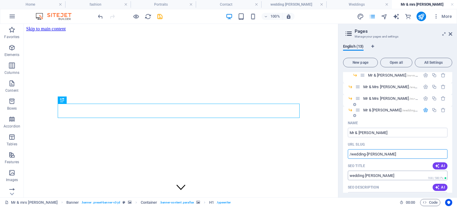
type input "/wedding-sambo"
drag, startPoint x: 383, startPoint y: 176, endPoint x: 366, endPoint y: 175, distance: 17.0
click at [366, 175] on input "wedding [PERSON_NAME]" at bounding box center [398, 175] width 100 height 10
type input "wedding Sambo"
click at [424, 112] on icon "button" at bounding box center [425, 109] width 5 height 5
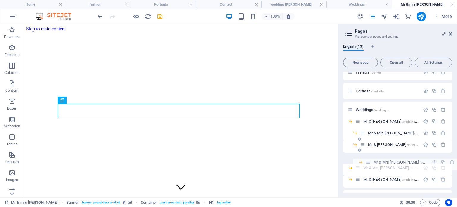
scroll to position [29, 0]
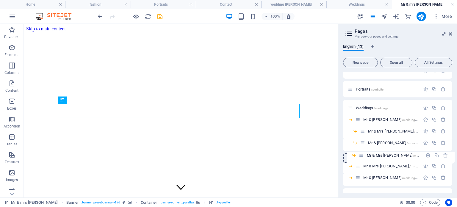
drag, startPoint x: 358, startPoint y: 162, endPoint x: 362, endPoint y: 155, distance: 8.2
click at [362, 155] on div "Home / fashion /fashion Portraits /portraits Weddings /weddings Mr & mrs Ncube …" at bounding box center [397, 142] width 109 height 198
click at [159, 18] on icon "save" at bounding box center [159, 16] width 7 height 7
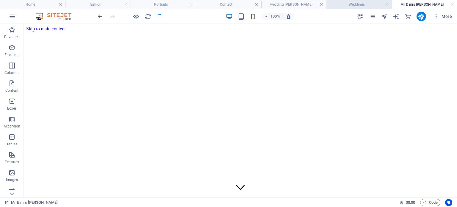
click at [364, 3] on h4 "Weddings" at bounding box center [358, 4] width 65 height 7
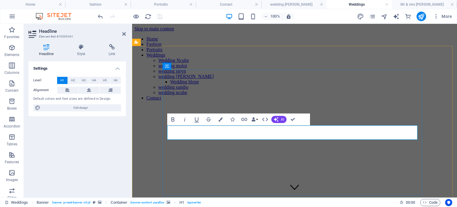
drag, startPoint x: 327, startPoint y: 133, endPoint x: 299, endPoint y: 132, distance: 28.6
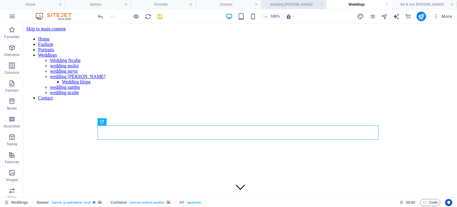
click at [296, 1] on h4 "wedding [PERSON_NAME]" at bounding box center [293, 4] width 65 height 7
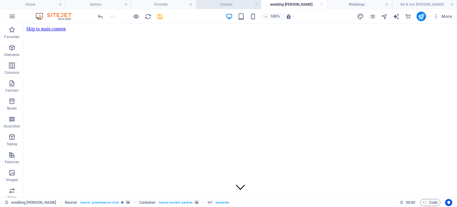
click at [223, 4] on h4 "Contact" at bounding box center [228, 4] width 65 height 7
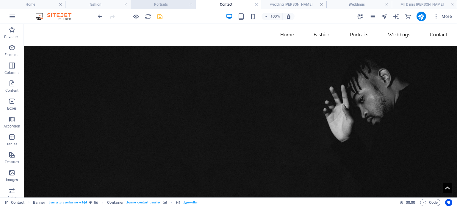
click at [164, 3] on h4 "Portraits" at bounding box center [163, 4] width 65 height 7
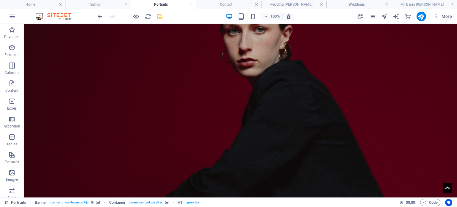
scroll to position [297, 0]
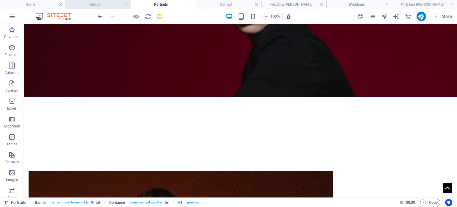
click at [98, 4] on h4 "fashion" at bounding box center [97, 4] width 65 height 7
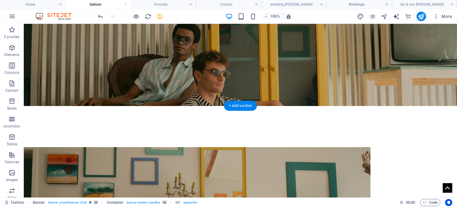
scroll to position [0, 0]
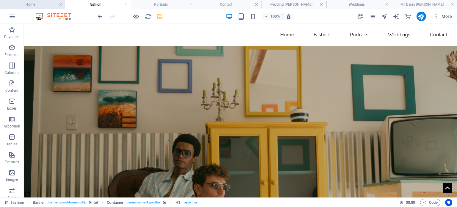
click at [36, 4] on h4 "Home" at bounding box center [32, 4] width 65 height 7
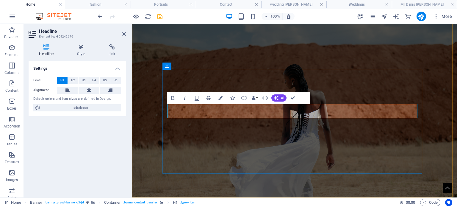
drag, startPoint x: 363, startPoint y: 111, endPoint x: 312, endPoint y: 111, distance: 51.2
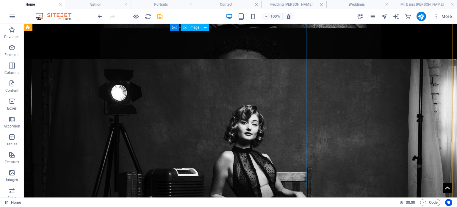
scroll to position [773, 0]
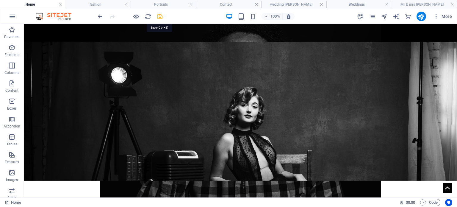
click at [158, 15] on icon "save" at bounding box center [159, 16] width 7 height 7
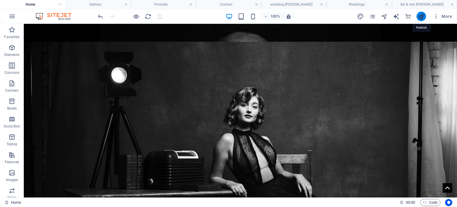
click at [423, 18] on icon "publish" at bounding box center [421, 16] width 7 height 7
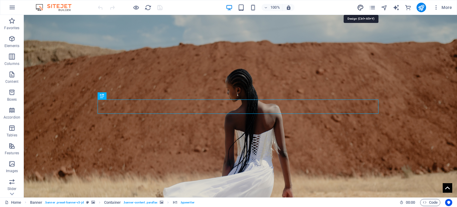
select select "px"
select select "300"
select select "px"
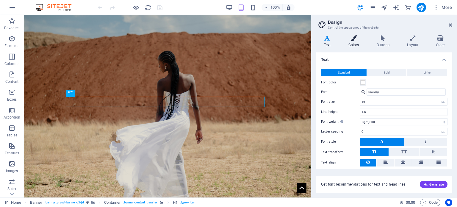
click at [353, 40] on icon at bounding box center [354, 38] width 26 height 6
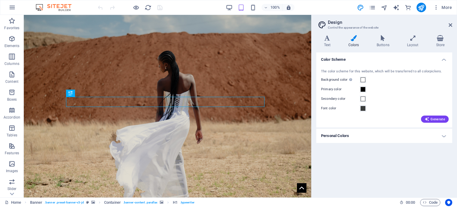
click at [445, 137] on h4 "Personal Colors" at bounding box center [384, 135] width 136 height 14
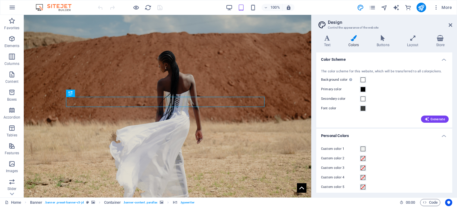
click at [445, 137] on h4 "Personal Colors" at bounding box center [384, 133] width 136 height 11
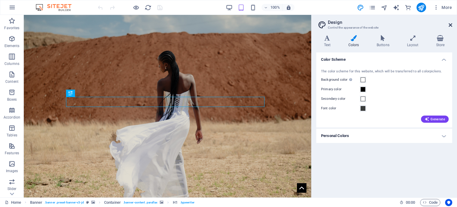
click at [451, 26] on icon at bounding box center [450, 25] width 4 height 5
